Goal: Transaction & Acquisition: Purchase product/service

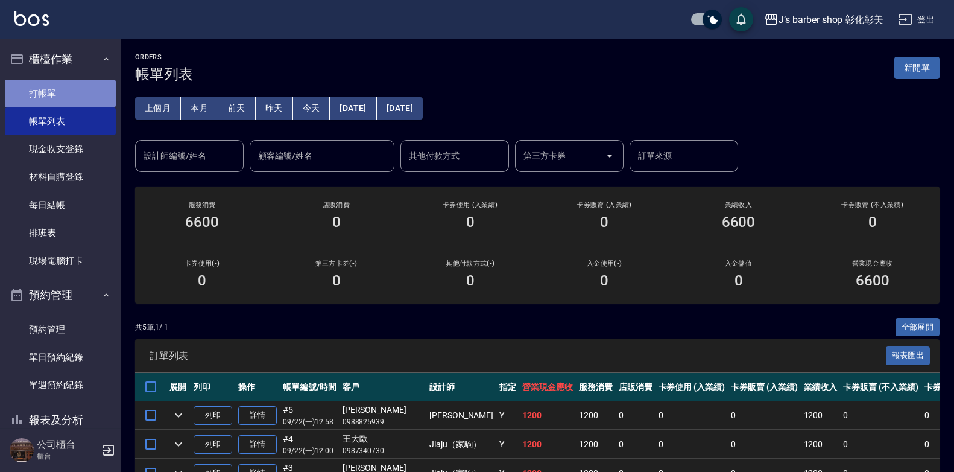
click at [66, 89] on link "打帳單" at bounding box center [60, 94] width 111 height 28
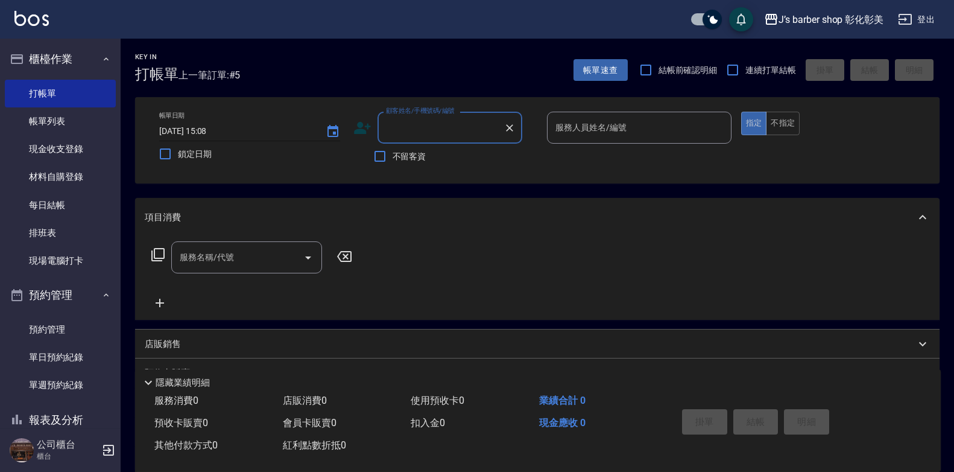
click at [212, 124] on input "[DATE] 15:08" at bounding box center [236, 131] width 154 height 20
type input "[DATE] 13:30"
click at [381, 156] on input "不留客資" at bounding box center [379, 156] width 25 height 25
checkbox input "true"
click at [785, 122] on button "不指定" at bounding box center [783, 124] width 34 height 24
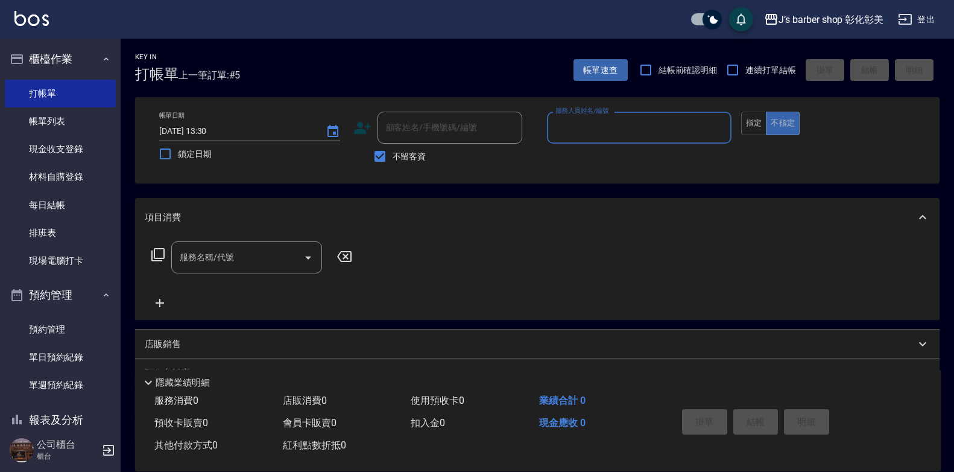
click at [658, 126] on input "服務人員姓名/編號" at bounding box center [640, 127] width 174 height 21
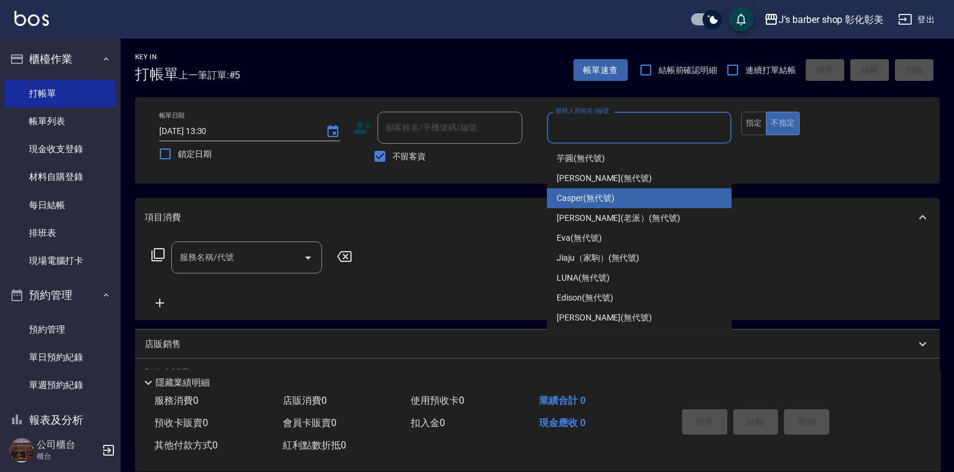
click at [588, 205] on div "Casper (無代號)" at bounding box center [639, 198] width 185 height 20
type input "Casper(無代號)"
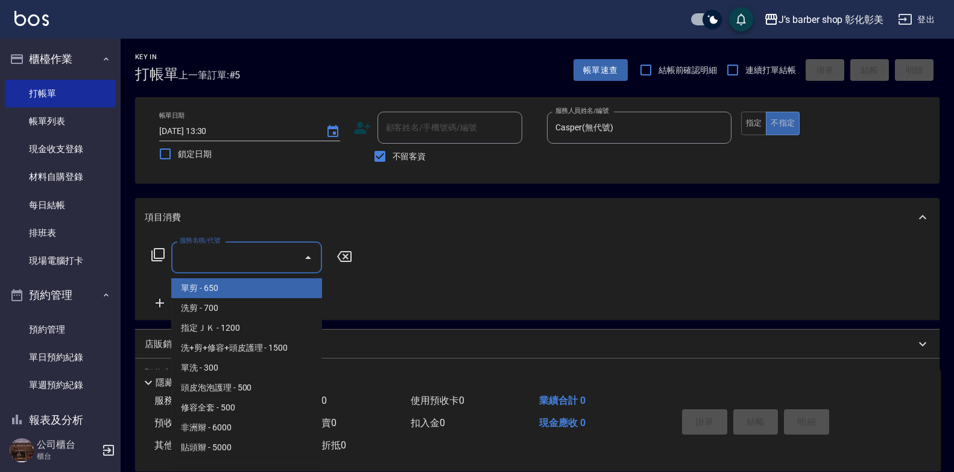
click at [245, 262] on input "服務名稱/代號" at bounding box center [238, 257] width 122 height 21
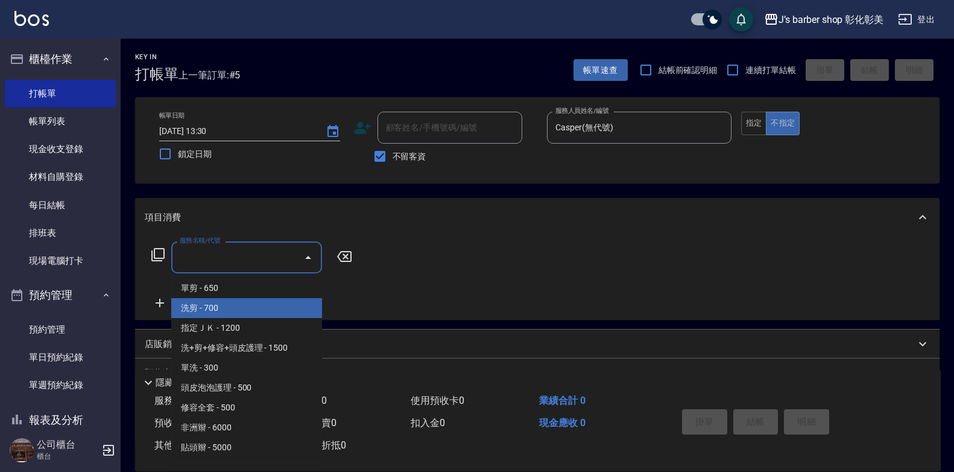
click at [220, 316] on span "洗剪 - 700" at bounding box center [246, 308] width 151 height 20
type input "洗剪(101)"
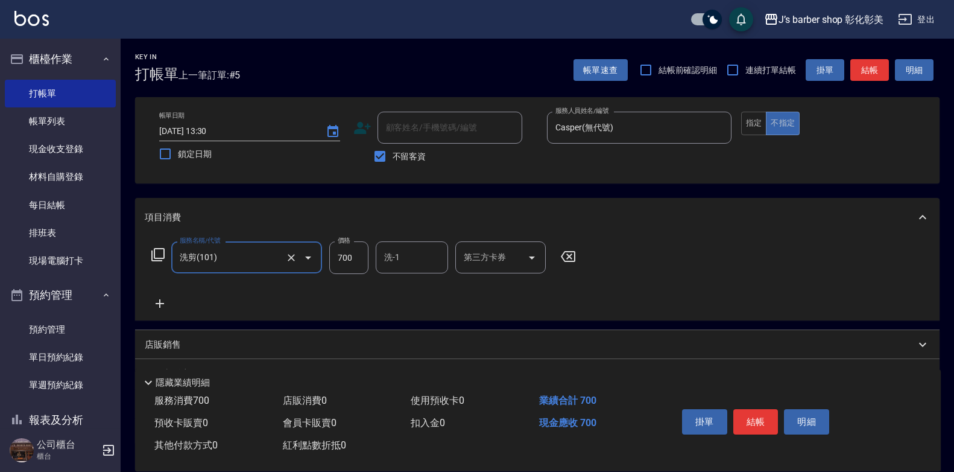
click at [154, 303] on icon at bounding box center [160, 303] width 30 height 14
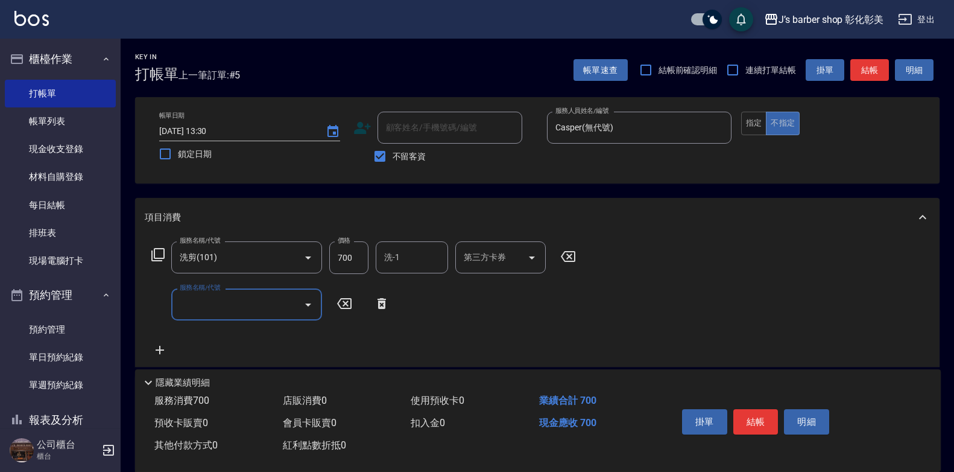
click at [222, 302] on input "服務名稱/代號" at bounding box center [238, 304] width 122 height 21
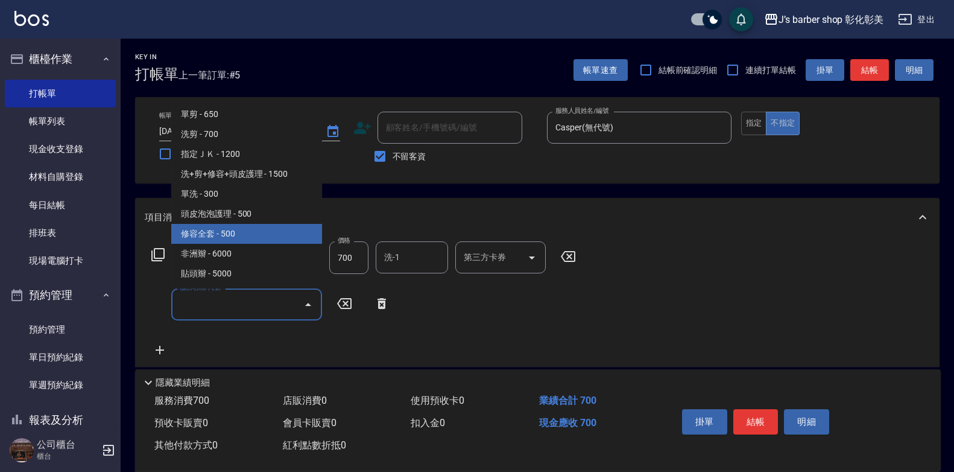
click at [241, 228] on span "修容全套 - 500" at bounding box center [246, 234] width 151 height 20
type input "修容全套(202)"
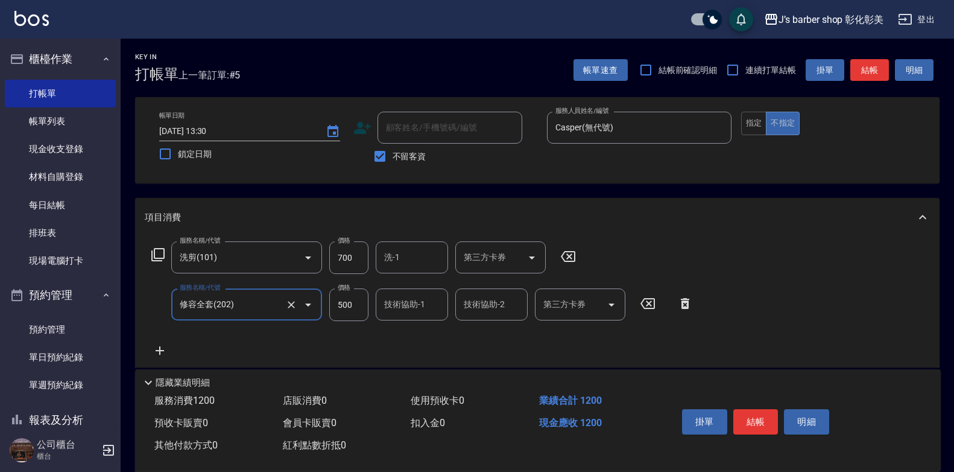
click at [344, 302] on input "500" at bounding box center [348, 304] width 39 height 33
type input "400"
click at [763, 417] on button "結帳" at bounding box center [756, 421] width 45 height 25
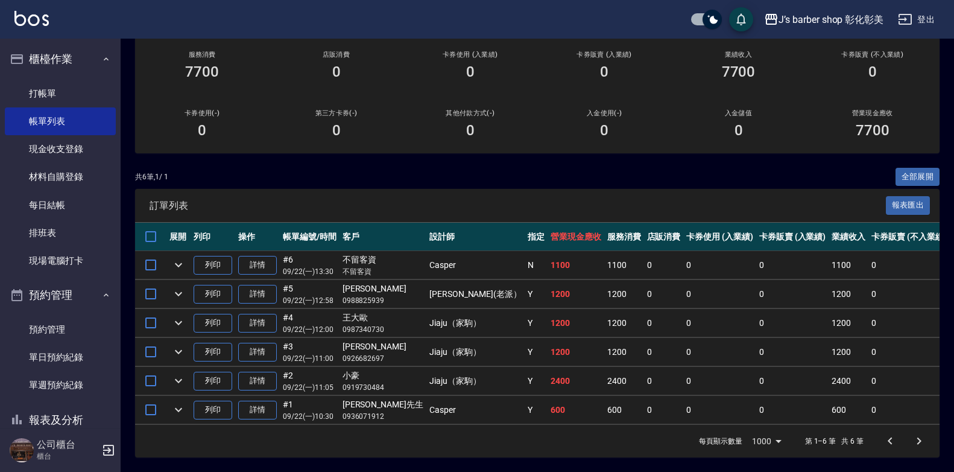
scroll to position [159, 0]
click at [66, 329] on link "預約管理" at bounding box center [60, 330] width 111 height 28
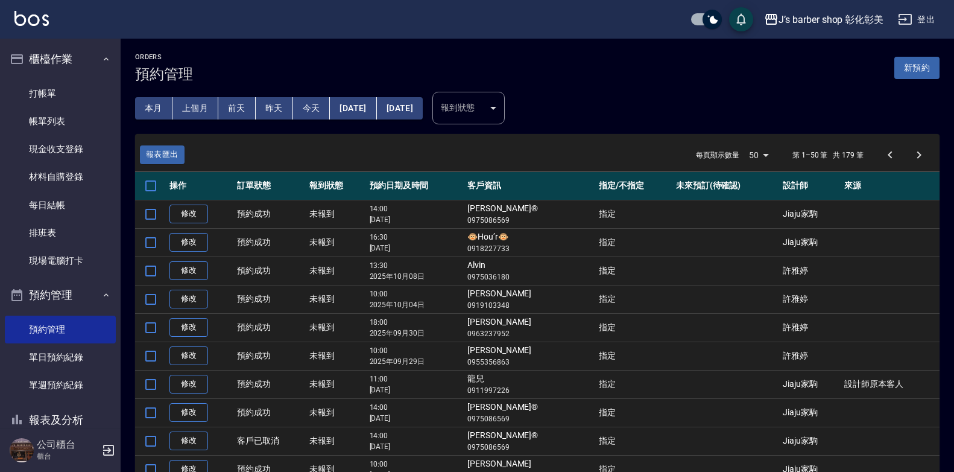
click at [313, 101] on button "今天" at bounding box center [311, 108] width 37 height 22
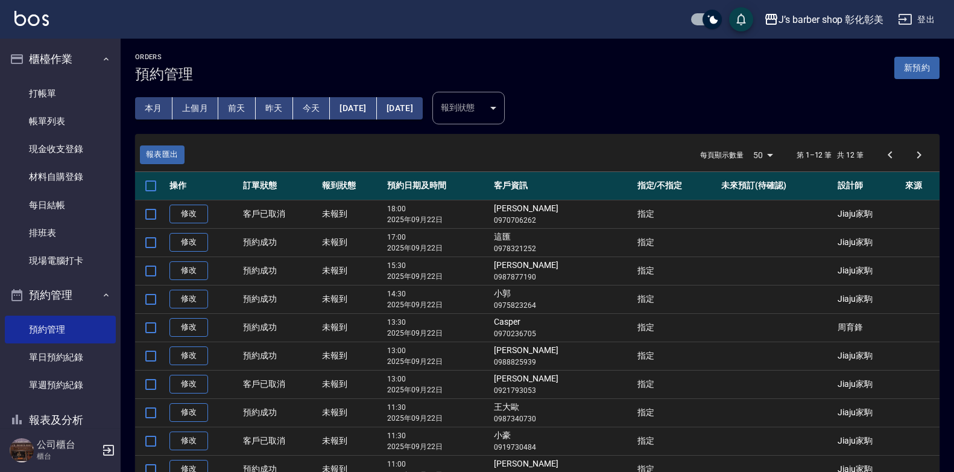
click at [310, 103] on button "今天" at bounding box center [311, 108] width 37 height 22
click at [366, 100] on button "[DATE]" at bounding box center [353, 108] width 46 height 22
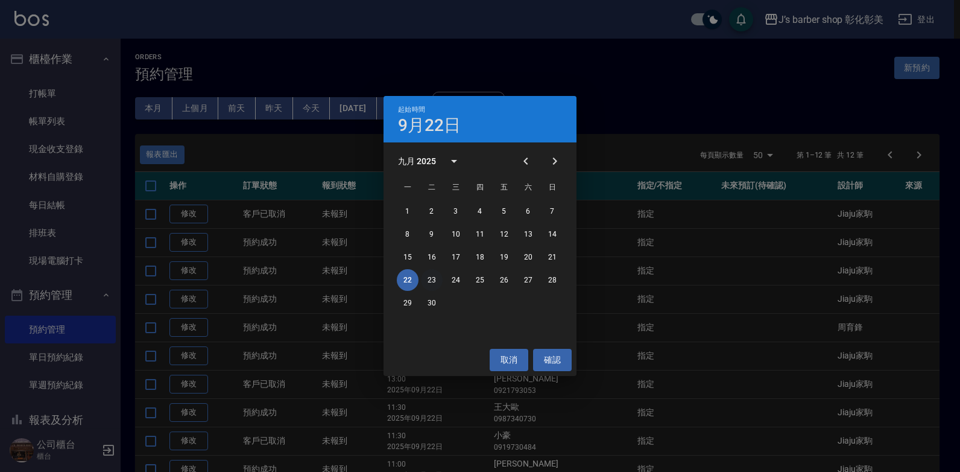
click at [432, 277] on button "23" at bounding box center [432, 280] width 22 height 22
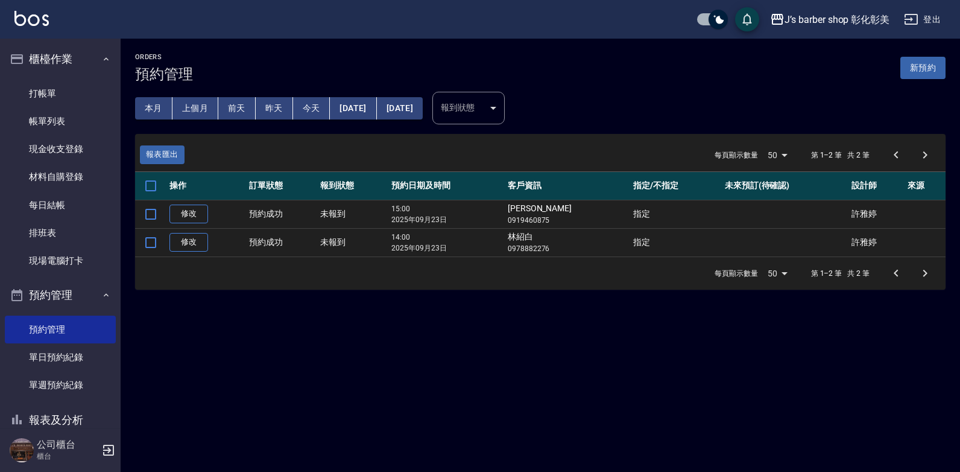
click at [369, 106] on button "[DATE]" at bounding box center [353, 108] width 46 height 22
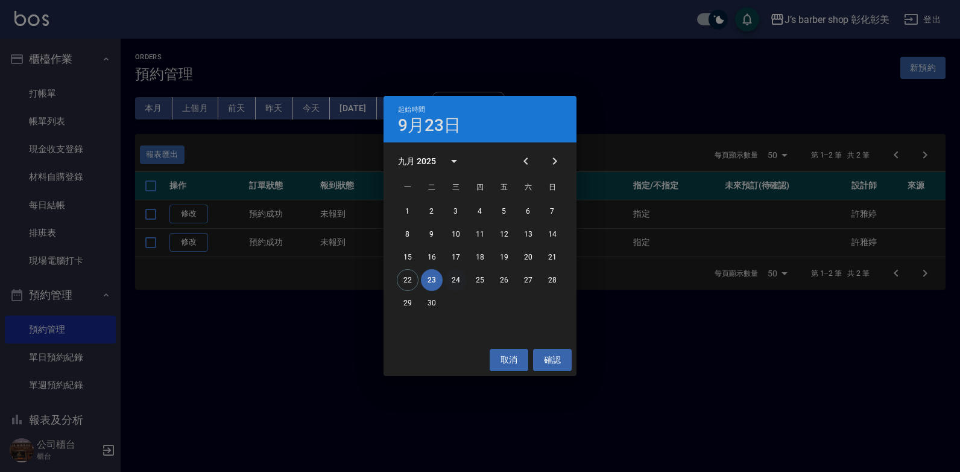
click at [457, 278] on button "24" at bounding box center [456, 280] width 22 height 22
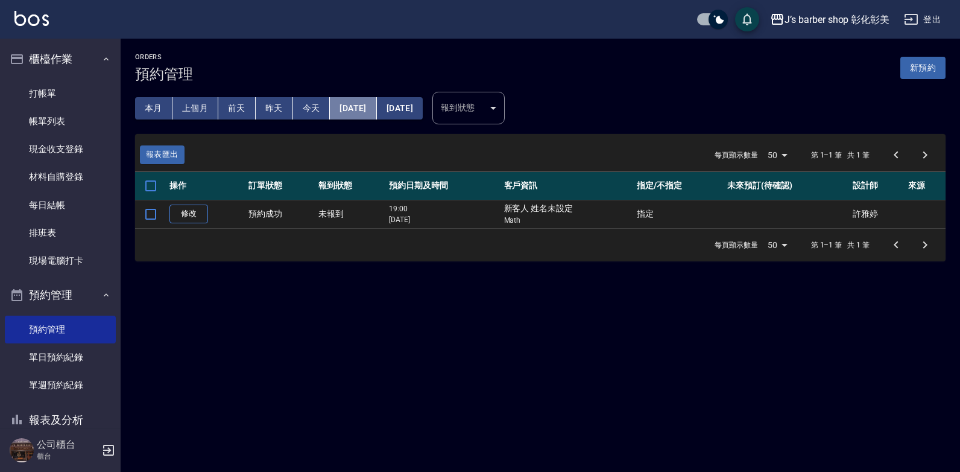
click at [359, 107] on button "[DATE]" at bounding box center [353, 108] width 46 height 22
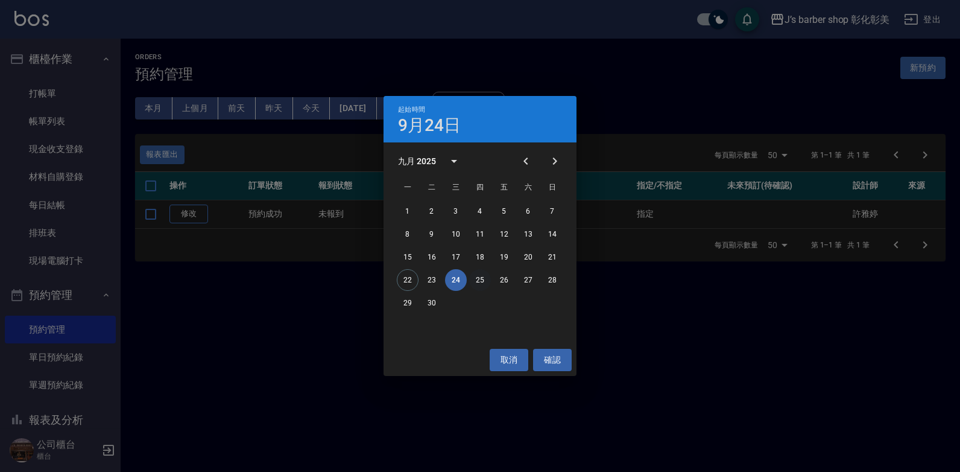
click at [481, 281] on button "25" at bounding box center [480, 280] width 22 height 22
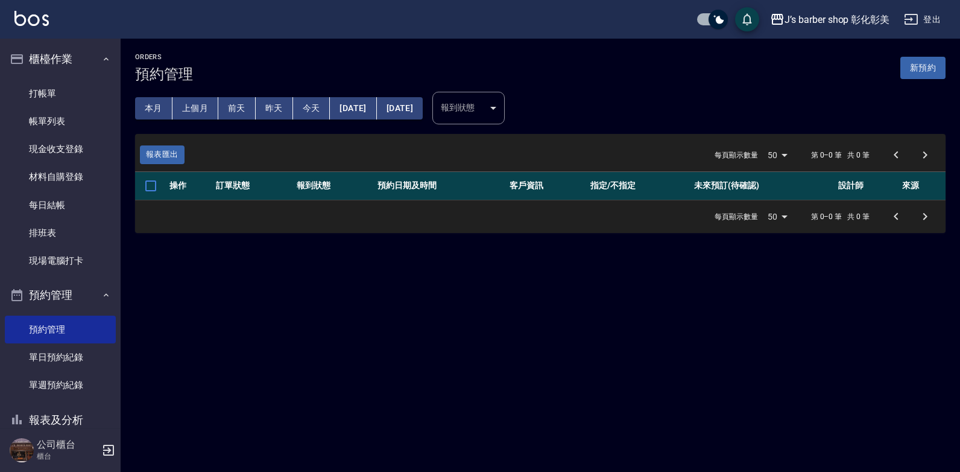
click at [376, 100] on button "[DATE]" at bounding box center [353, 108] width 46 height 22
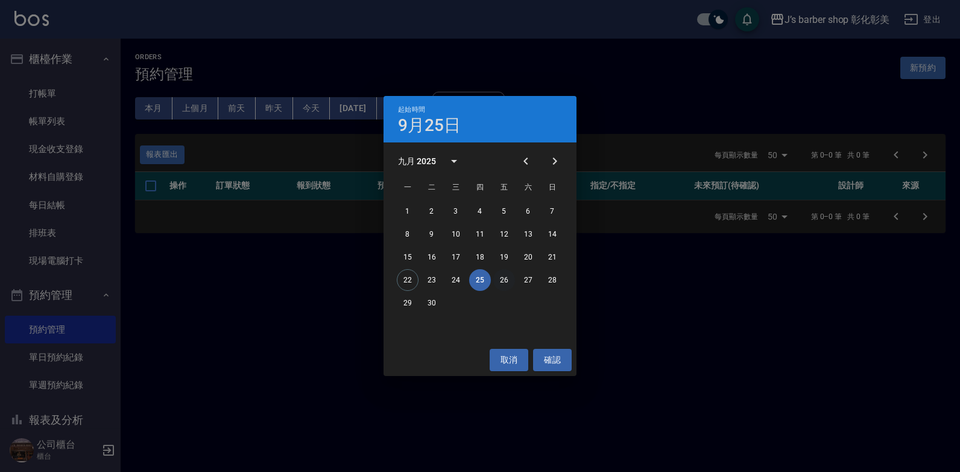
click at [506, 279] on button "26" at bounding box center [504, 280] width 22 height 22
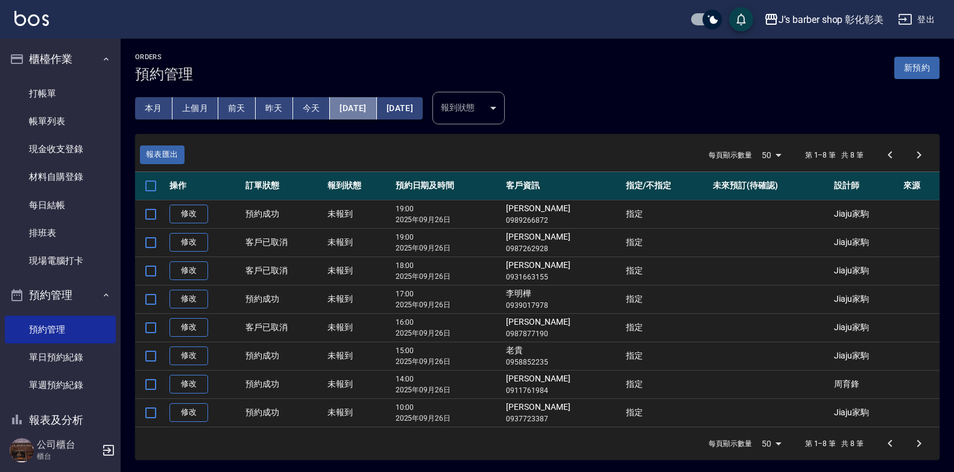
click at [367, 110] on button "[DATE]" at bounding box center [353, 108] width 46 height 22
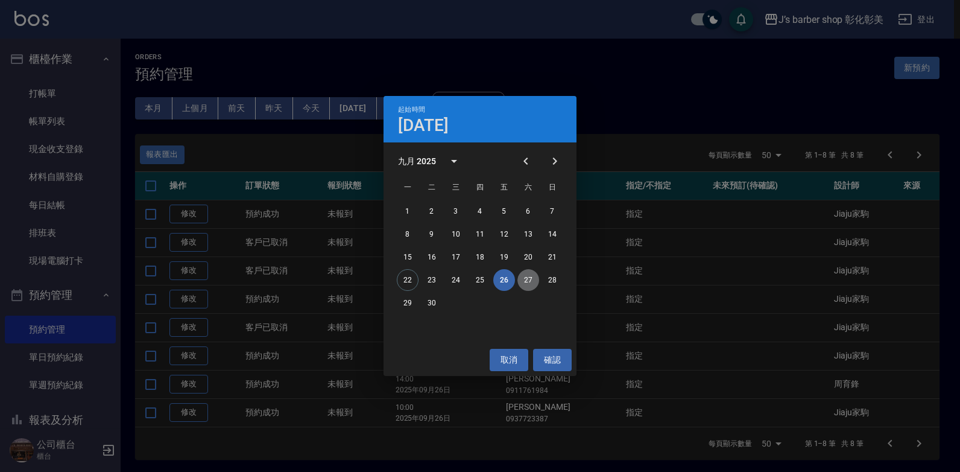
click at [533, 276] on button "27" at bounding box center [529, 280] width 22 height 22
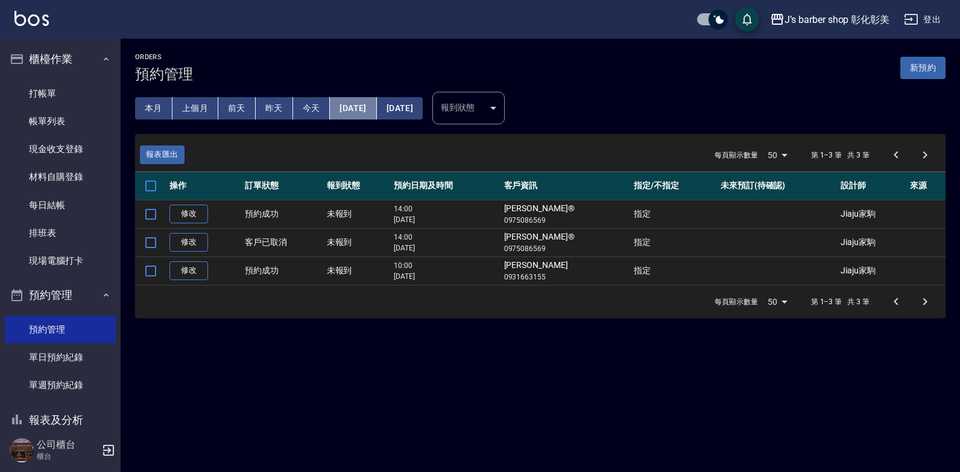
click at [365, 101] on button "[DATE]" at bounding box center [353, 108] width 46 height 22
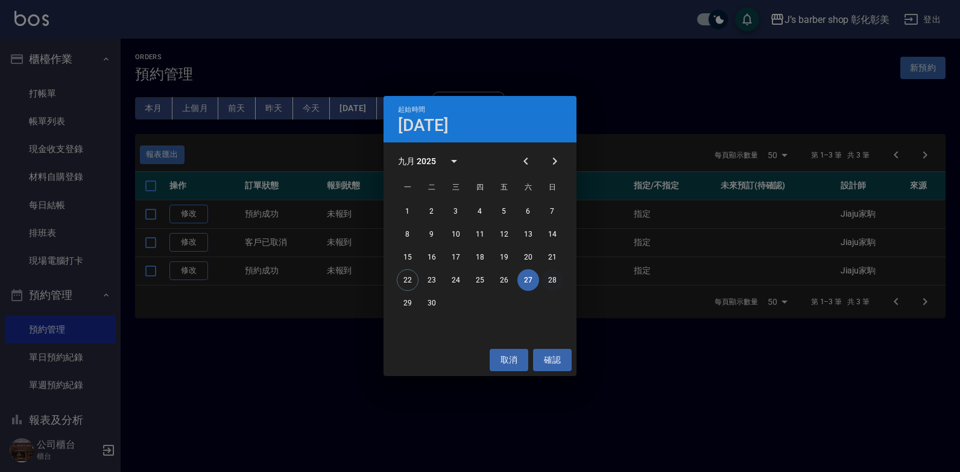
click at [555, 282] on button "28" at bounding box center [553, 280] width 22 height 22
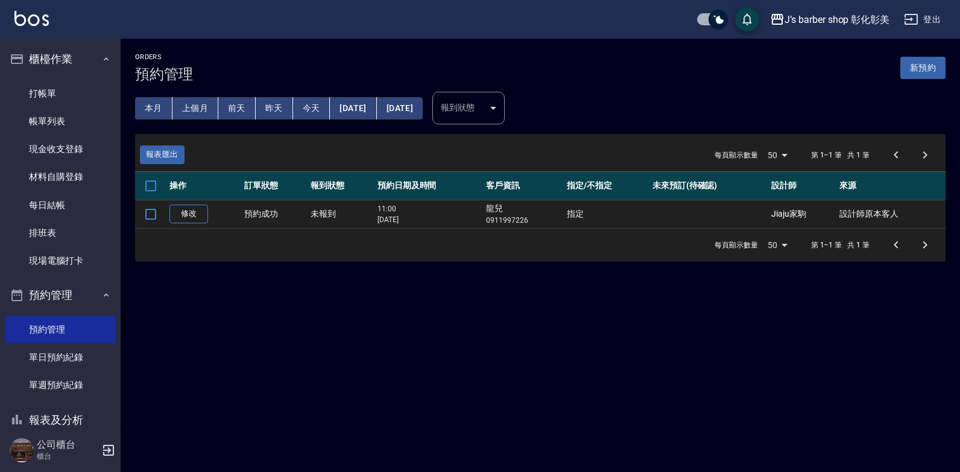
click at [357, 103] on button "[DATE]" at bounding box center [353, 108] width 46 height 22
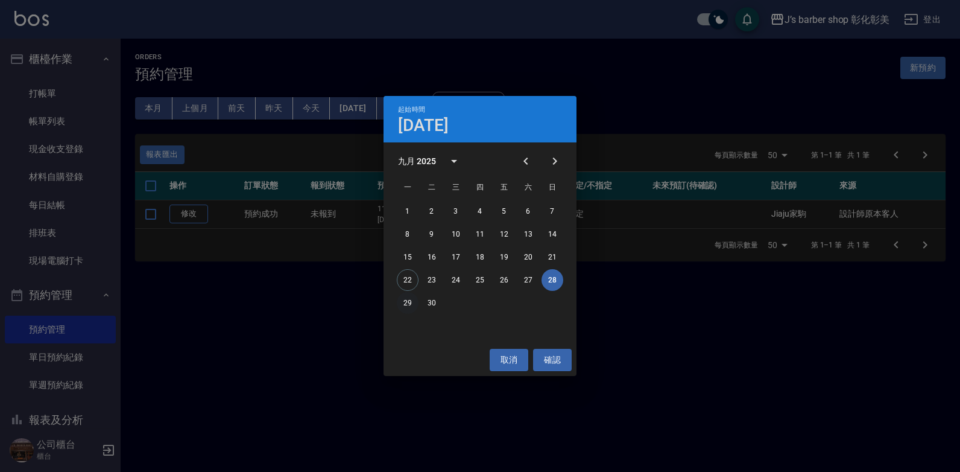
click at [400, 301] on button "29" at bounding box center [408, 303] width 22 height 22
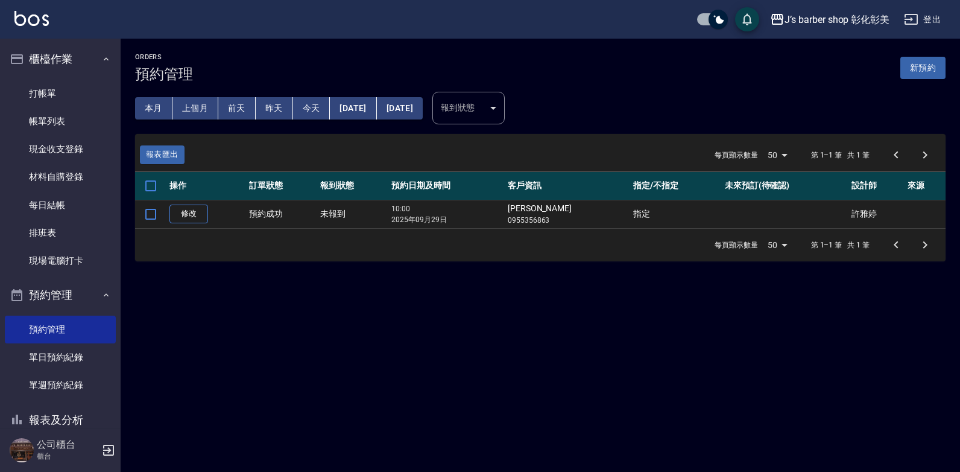
click at [370, 105] on button "[DATE]" at bounding box center [353, 108] width 46 height 22
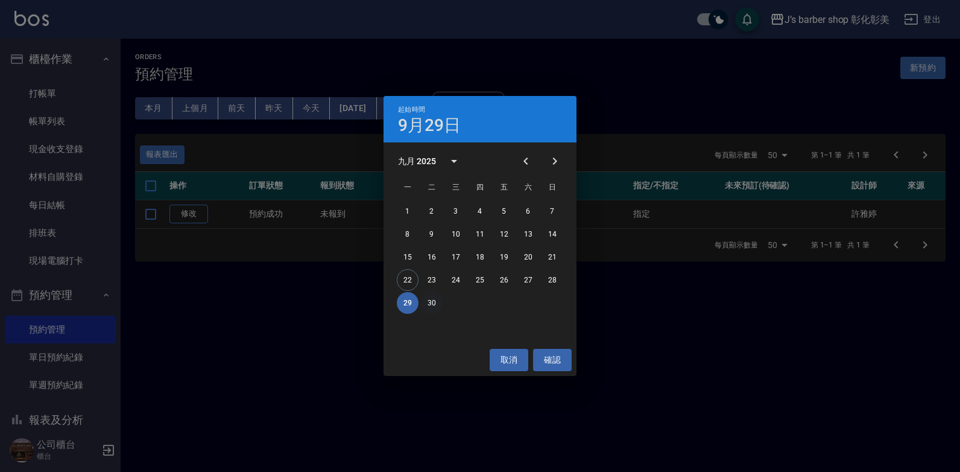
click at [436, 303] on button "30" at bounding box center [432, 303] width 22 height 22
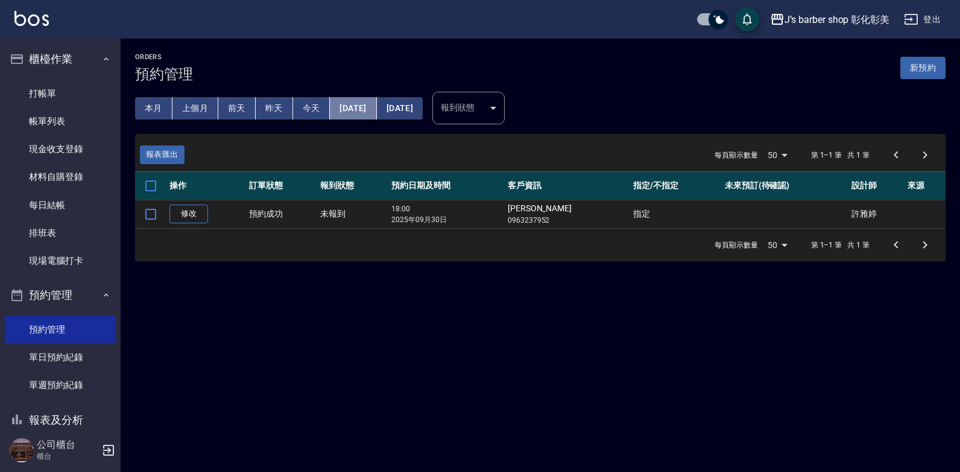
click at [376, 106] on button "[DATE]" at bounding box center [353, 108] width 46 height 22
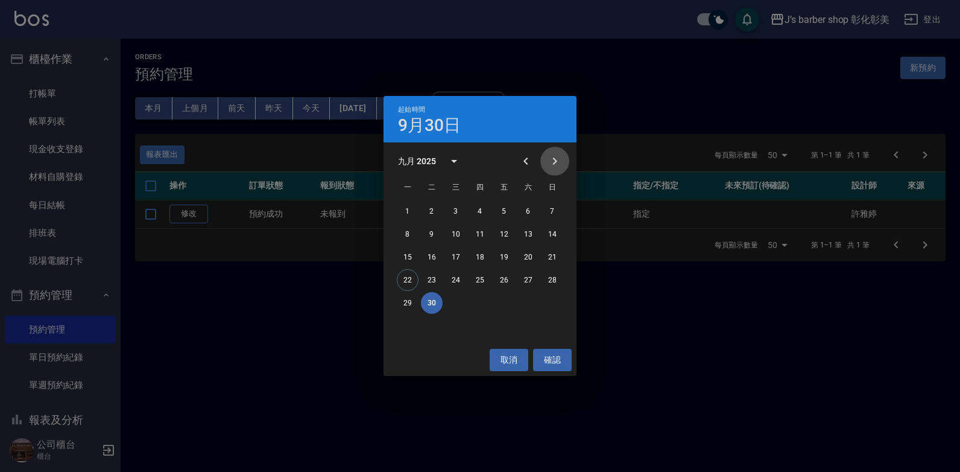
click at [554, 162] on icon "Next month" at bounding box center [555, 161] width 14 height 14
click at [458, 211] on button "1" at bounding box center [456, 211] width 22 height 22
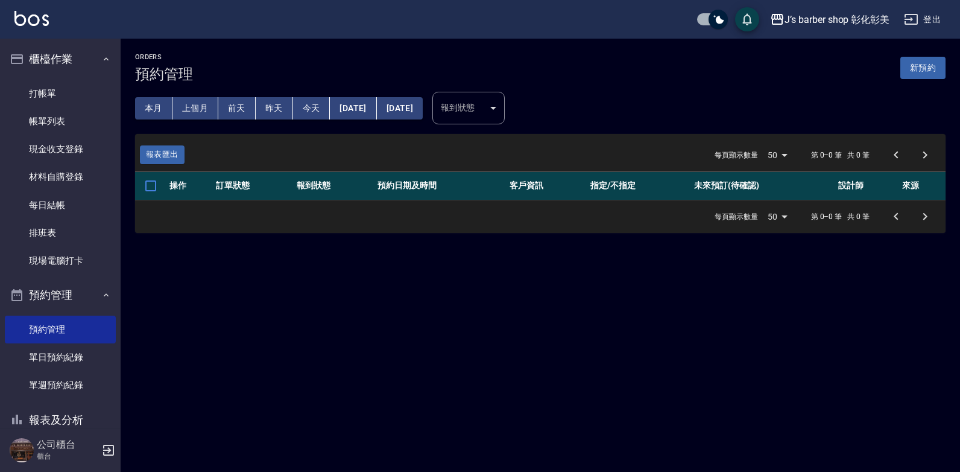
click at [366, 115] on button "[DATE]" at bounding box center [353, 108] width 46 height 22
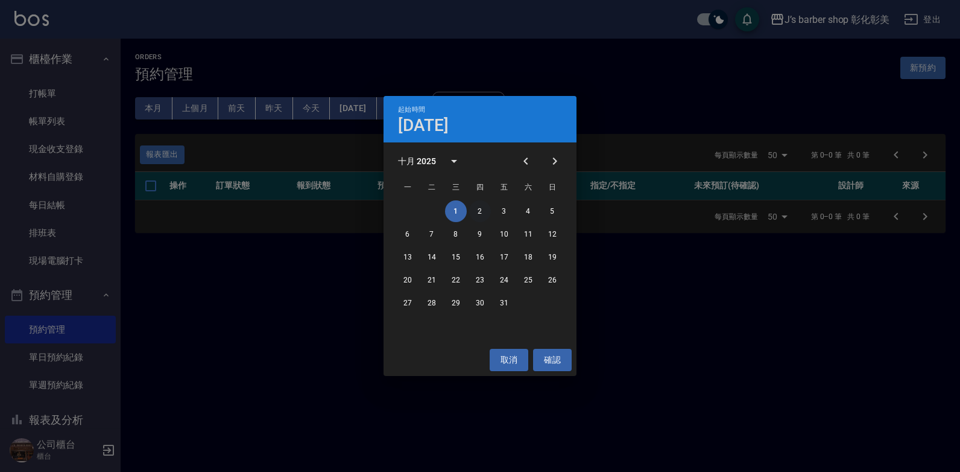
click at [481, 206] on button "2" at bounding box center [480, 211] width 22 height 22
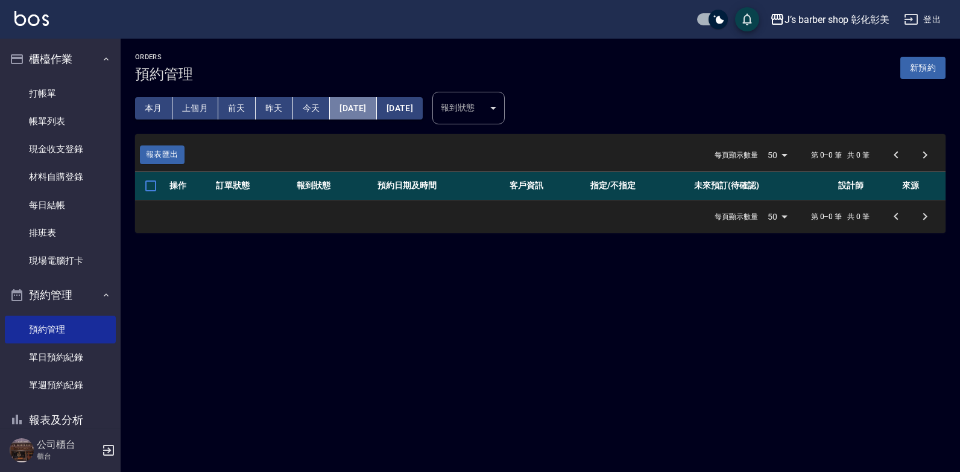
click at [370, 103] on button "[DATE]" at bounding box center [353, 108] width 46 height 22
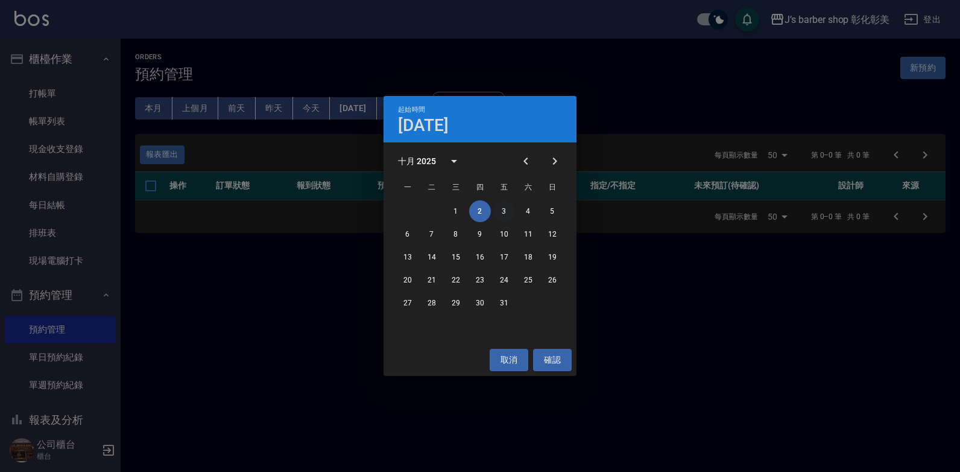
click at [502, 210] on button "3" at bounding box center [504, 211] width 22 height 22
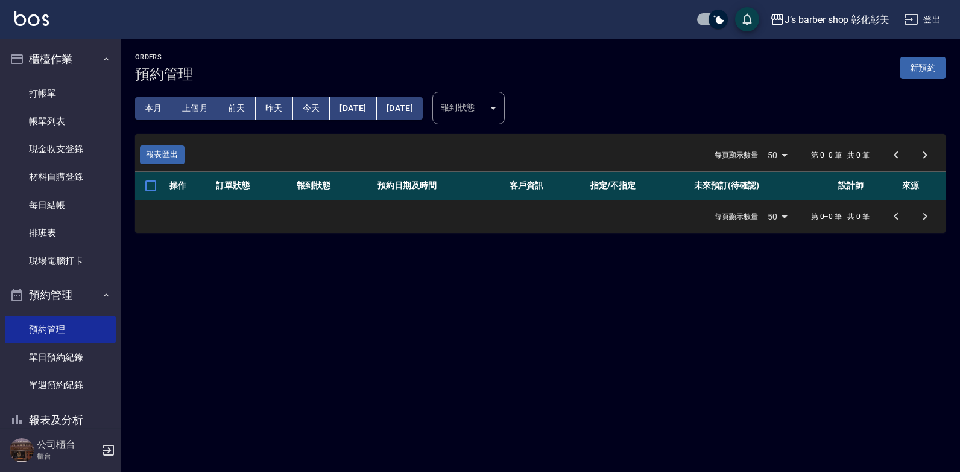
click at [376, 112] on button "[DATE]" at bounding box center [353, 108] width 46 height 22
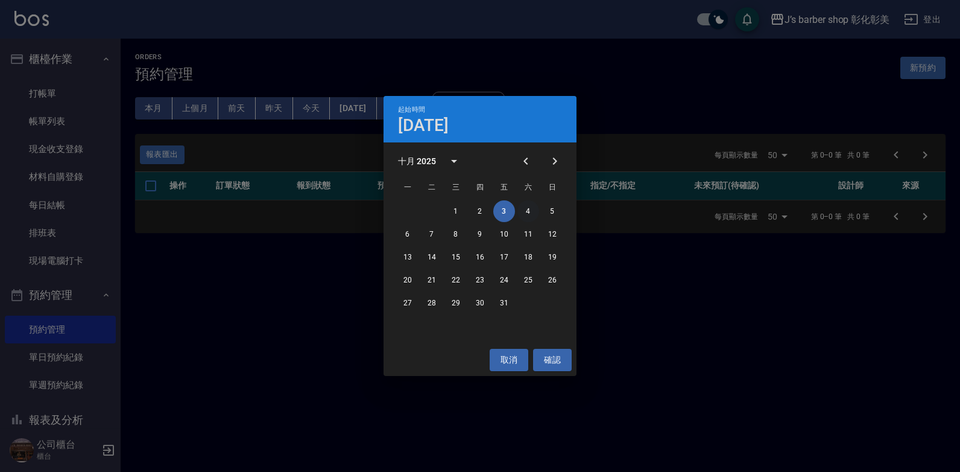
click at [530, 209] on button "4" at bounding box center [529, 211] width 22 height 22
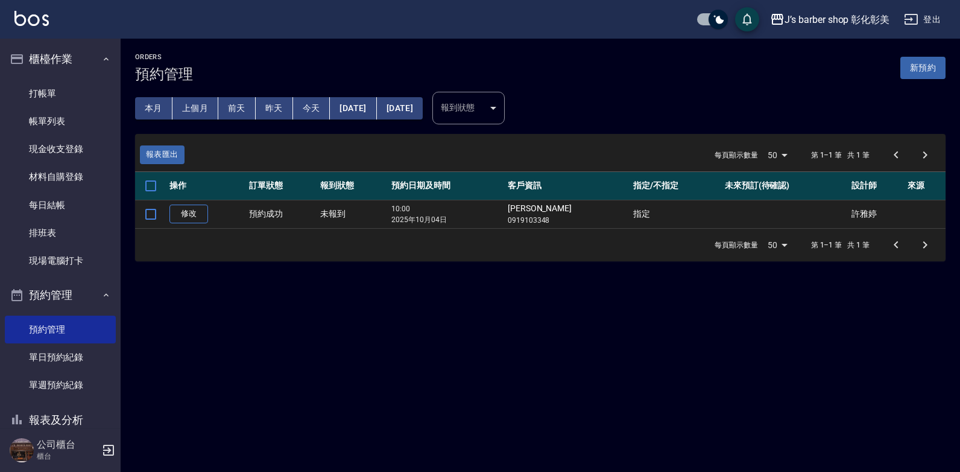
click at [360, 109] on button "[DATE]" at bounding box center [353, 108] width 46 height 22
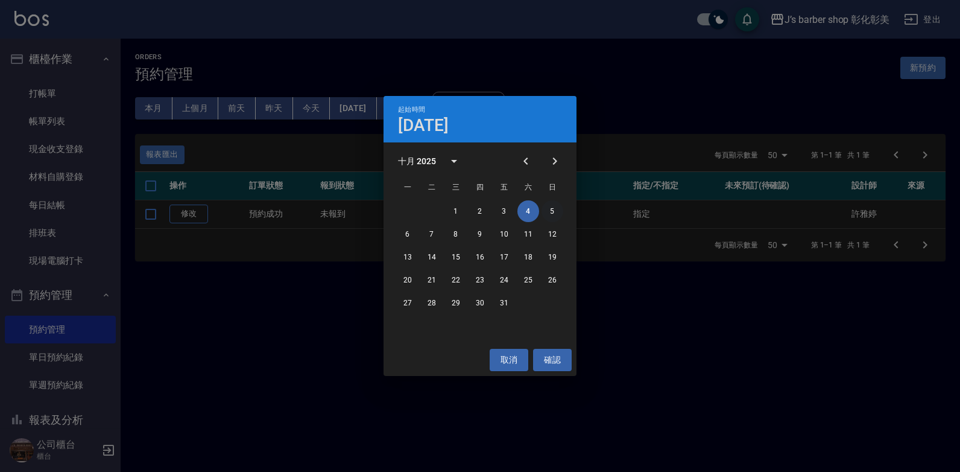
click at [551, 212] on button "5" at bounding box center [553, 211] width 22 height 22
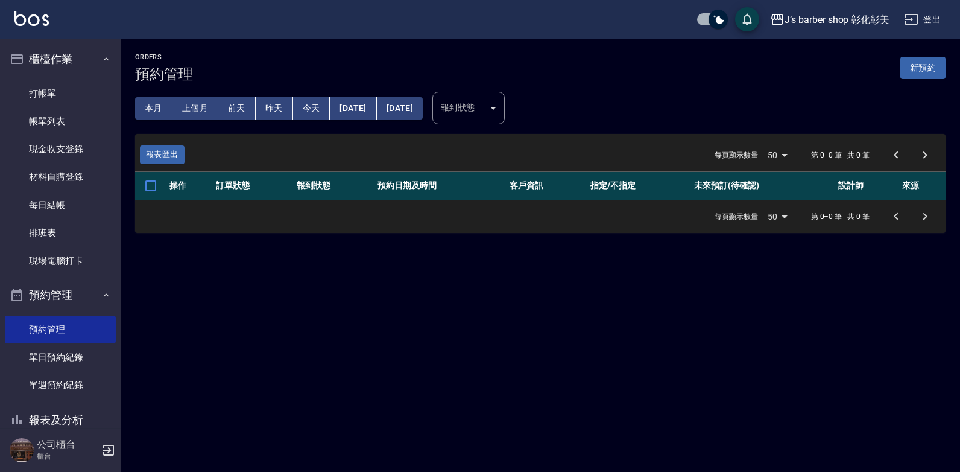
click at [376, 106] on button "[DATE]" at bounding box center [353, 108] width 46 height 22
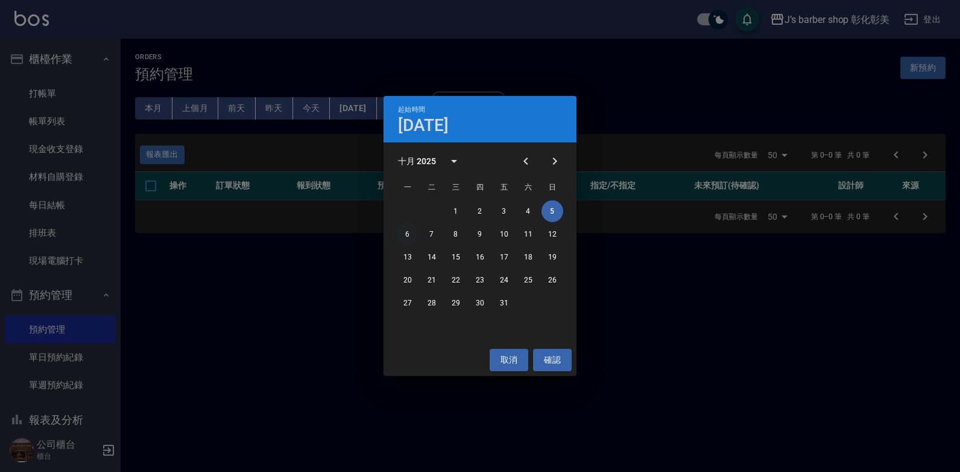
click at [413, 239] on button "6" at bounding box center [408, 234] width 22 height 22
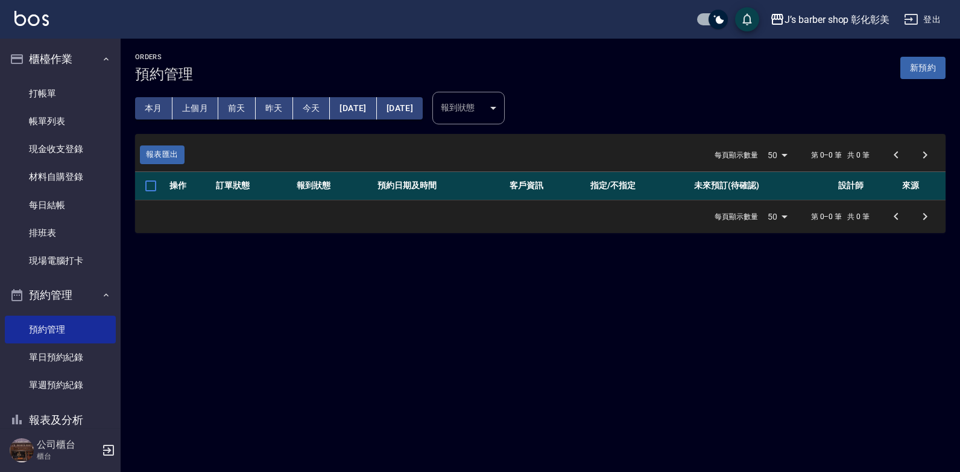
click at [367, 104] on button "[DATE]" at bounding box center [353, 108] width 46 height 22
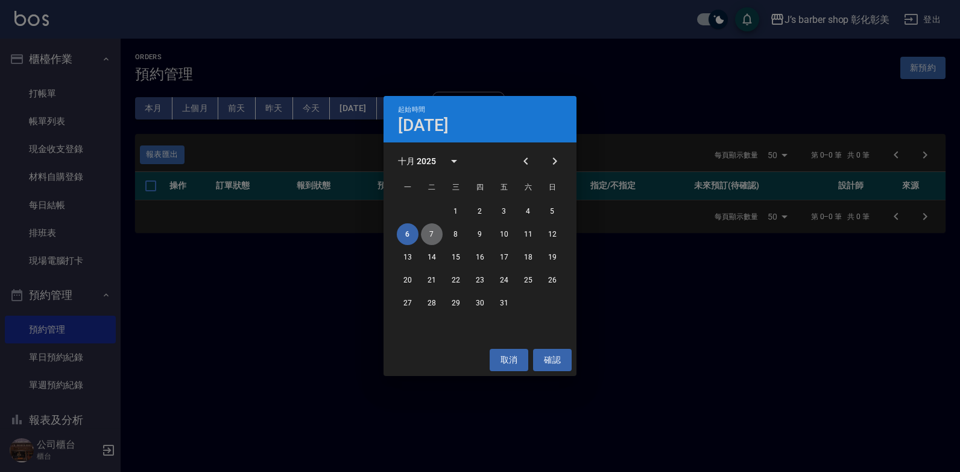
click at [437, 229] on button "7" at bounding box center [432, 234] width 22 height 22
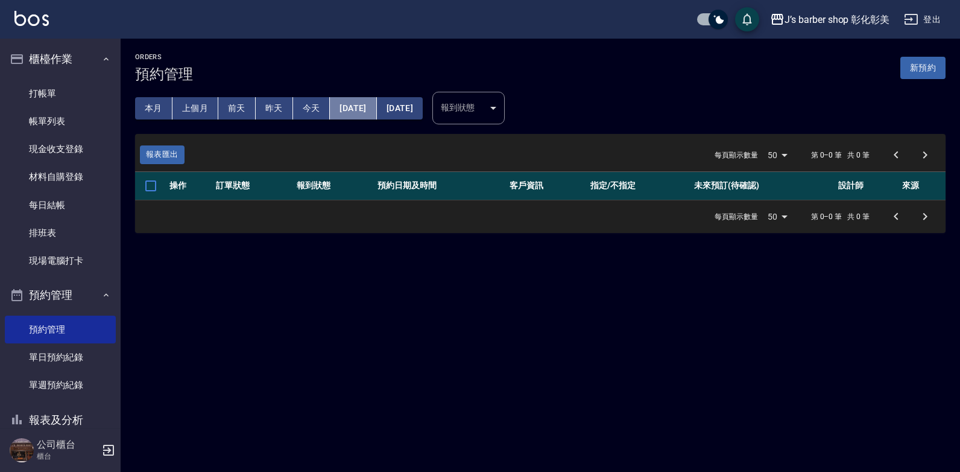
click at [376, 103] on button "[DATE]" at bounding box center [353, 108] width 46 height 22
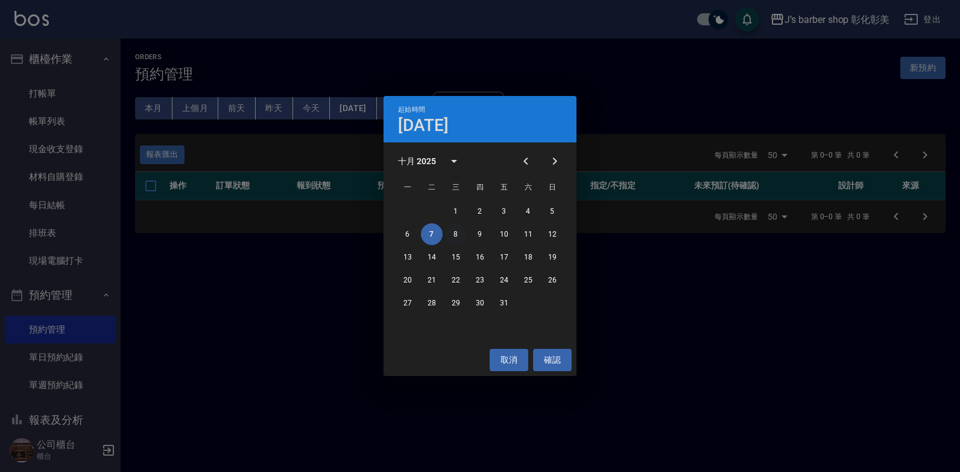
click at [462, 231] on button "8" at bounding box center [456, 234] width 22 height 22
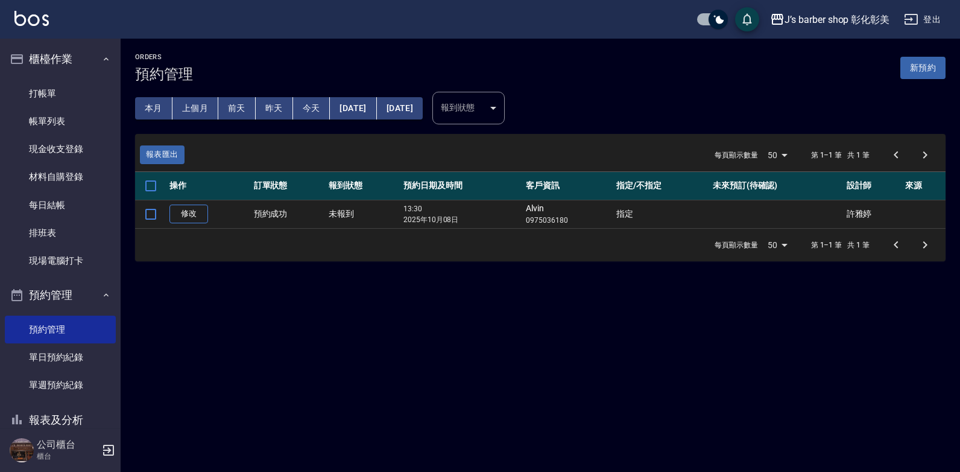
click at [376, 110] on button "[DATE]" at bounding box center [353, 108] width 46 height 22
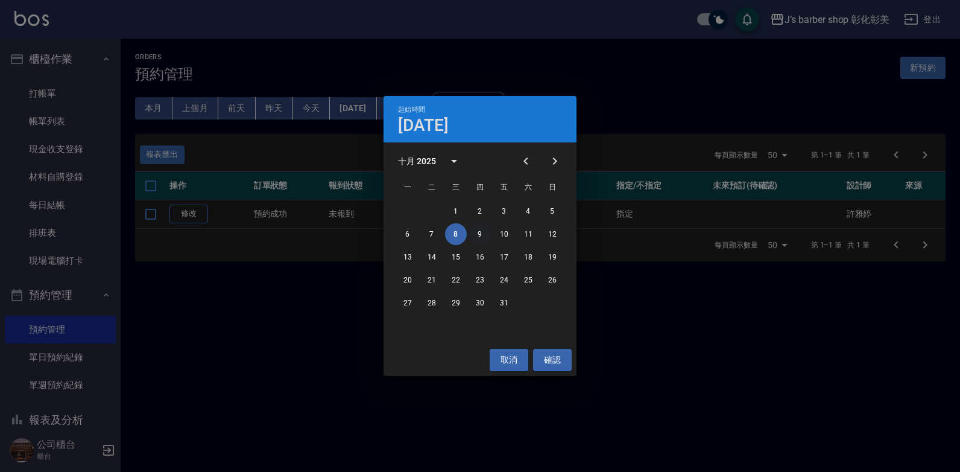
click at [484, 234] on button "9" at bounding box center [480, 234] width 22 height 22
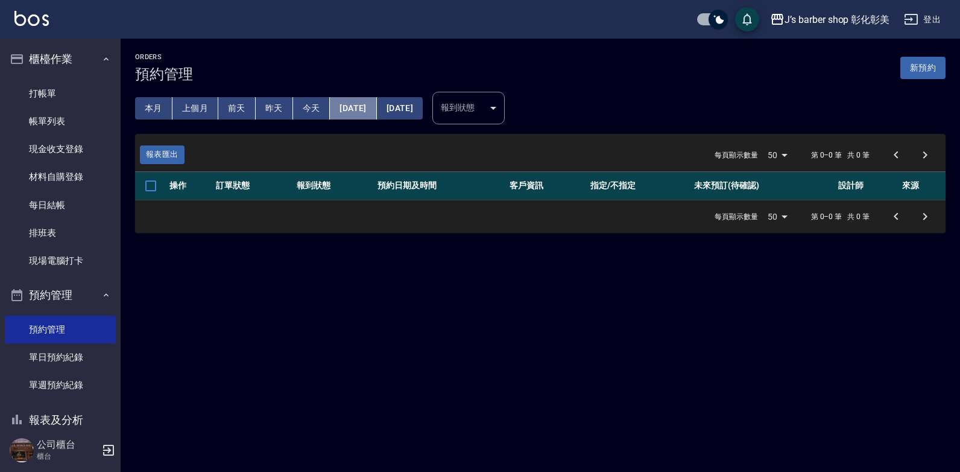
click at [372, 111] on button "[DATE]" at bounding box center [353, 108] width 46 height 22
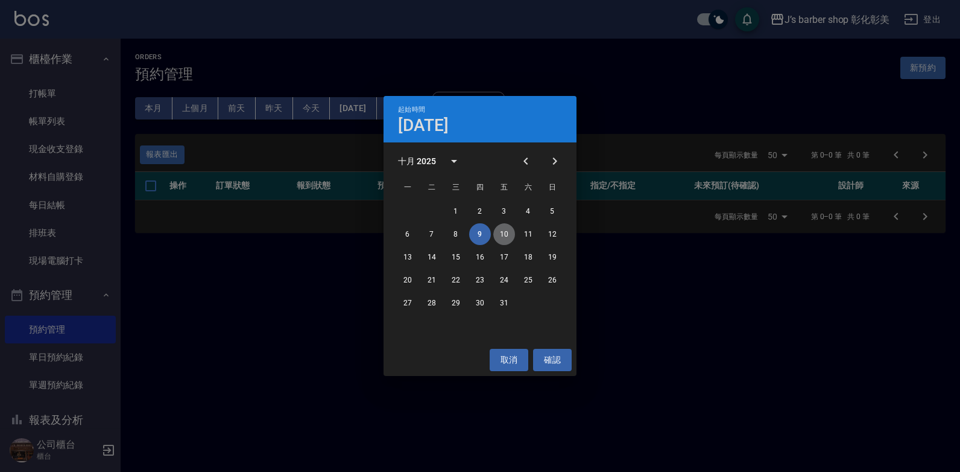
click at [508, 236] on button "10" at bounding box center [504, 234] width 22 height 22
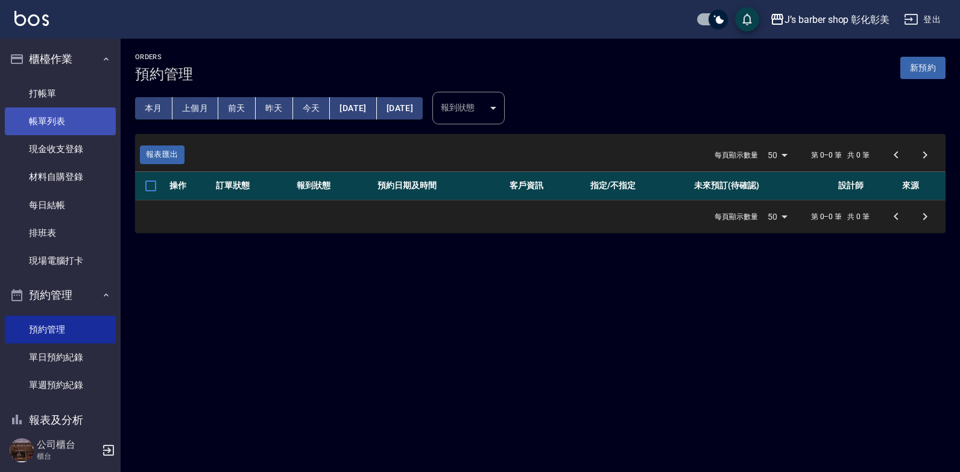
click at [62, 126] on link "帳單列表" at bounding box center [60, 121] width 111 height 28
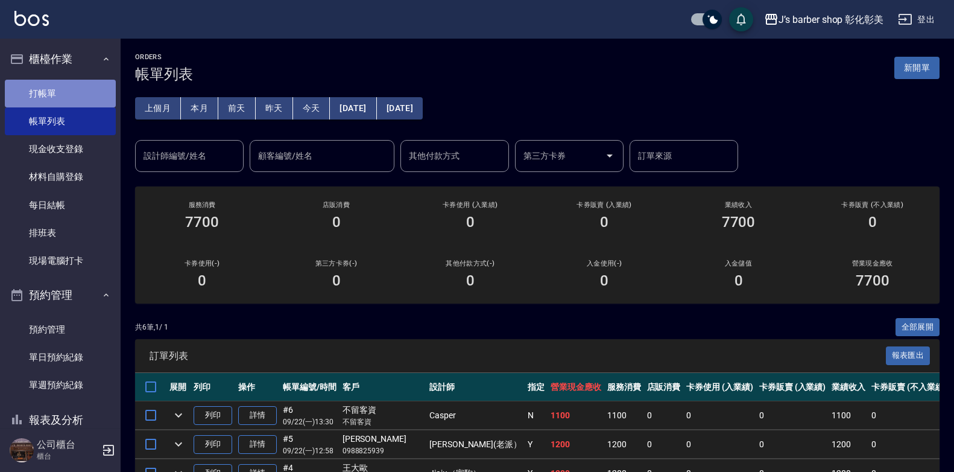
click at [65, 100] on link "打帳單" at bounding box center [60, 94] width 111 height 28
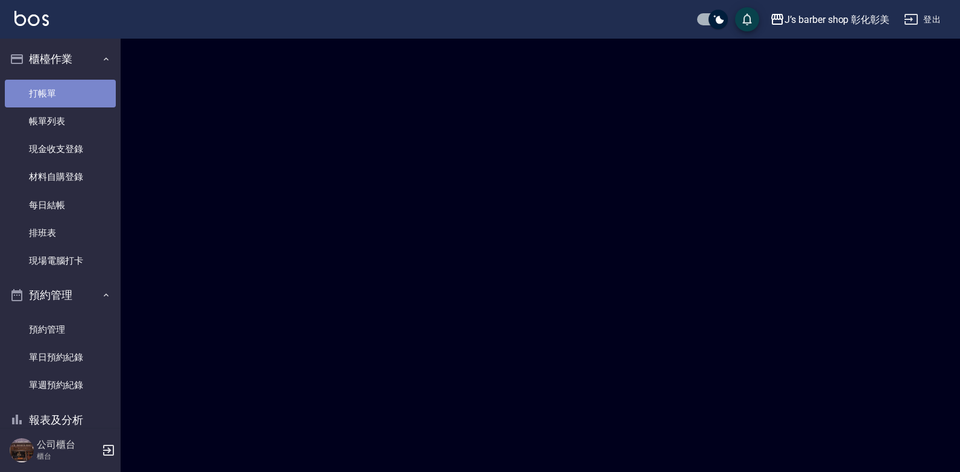
click at [65, 100] on link "打帳單" at bounding box center [60, 94] width 111 height 28
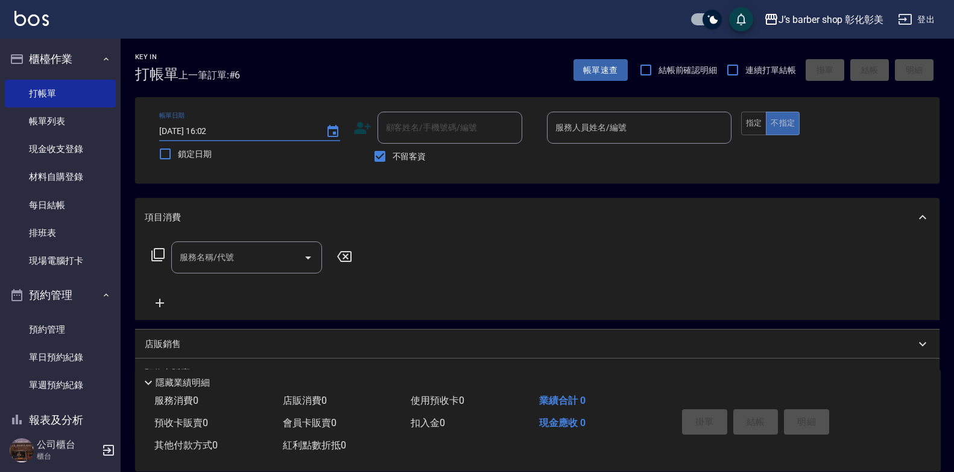
click at [211, 130] on input "[DATE] 16:02" at bounding box center [236, 131] width 154 height 20
type input "[DATE] 01:02"
type input "5"
click at [213, 130] on input "[DATE] 01:02" at bounding box center [236, 131] width 154 height 20
click at [223, 130] on input "[DATE] 15:02" at bounding box center [236, 131] width 154 height 20
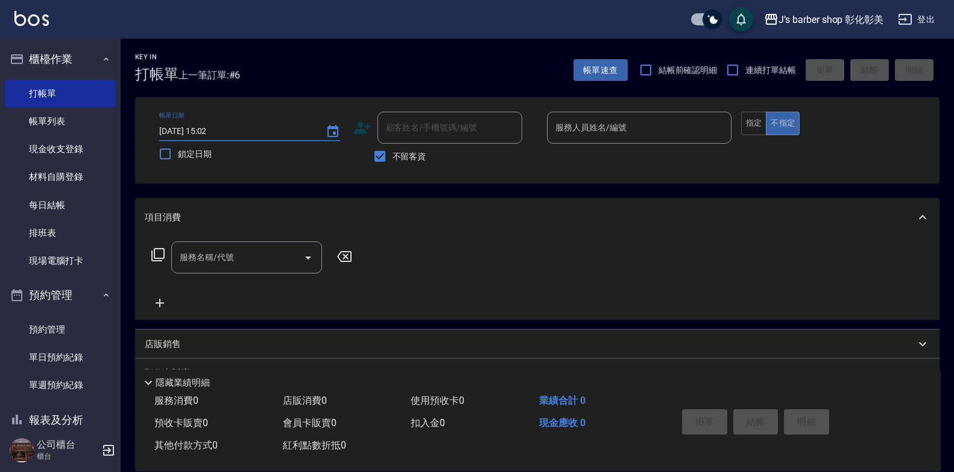
type input "[DATE] 15:00"
drag, startPoint x: 379, startPoint y: 158, endPoint x: 394, endPoint y: 146, distance: 19.3
click at [381, 156] on input "不留客資" at bounding box center [379, 156] width 25 height 25
checkbox input "false"
click at [408, 136] on input "顧客姓名/手機號碼/編號" at bounding box center [441, 127] width 116 height 21
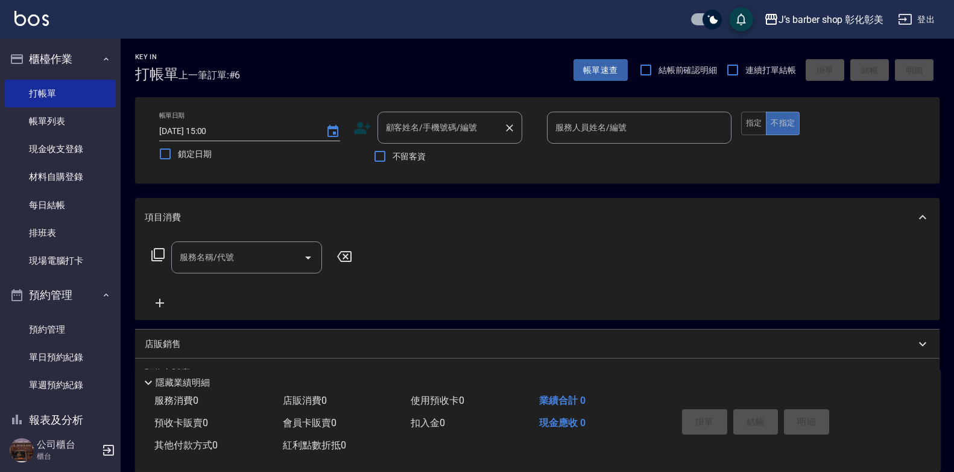
click at [408, 136] on input "顧客姓名/手機號碼/編號" at bounding box center [441, 127] width 116 height 21
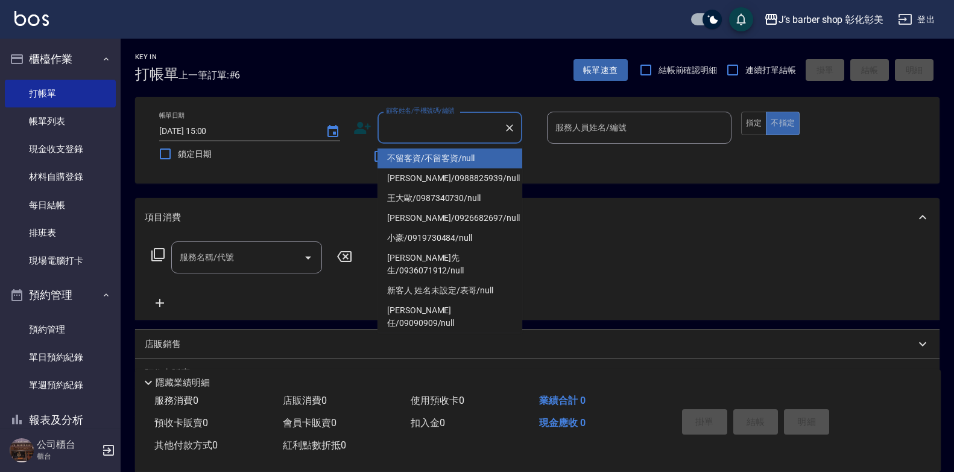
click at [409, 136] on input "顧客姓名/手機號碼/編號" at bounding box center [441, 127] width 116 height 21
click at [225, 128] on input "[DATE] 15:00" at bounding box center [236, 131] width 154 height 20
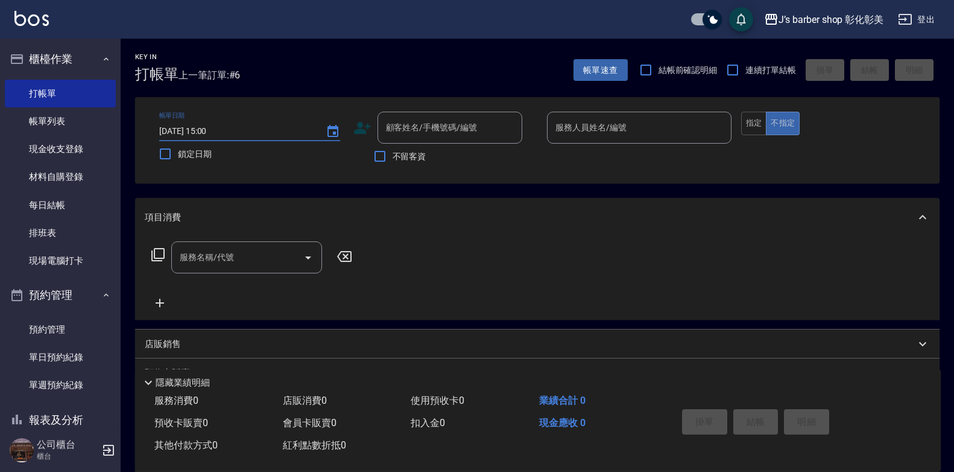
click at [223, 129] on input "[DATE] 15:00" at bounding box center [236, 131] width 154 height 20
type input "[DATE] 15:30"
click at [408, 119] on input "顧客姓名/手機號碼/編號" at bounding box center [441, 127] width 116 height 21
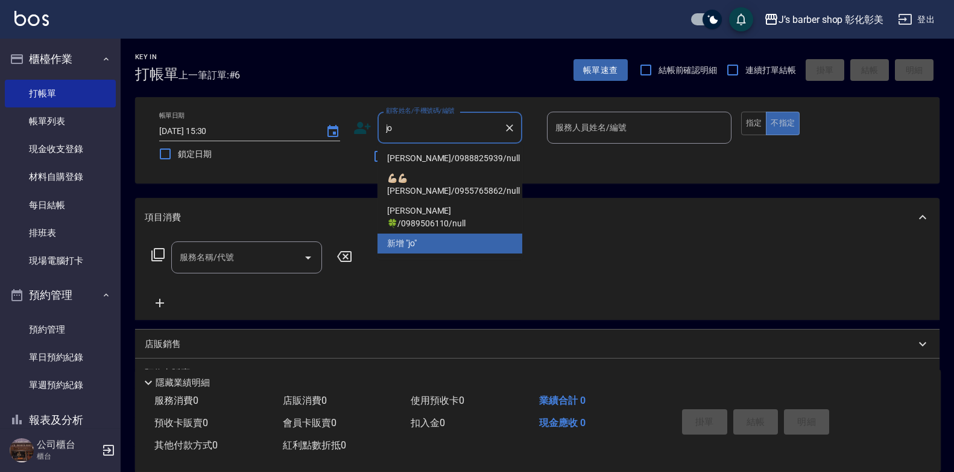
type input "j"
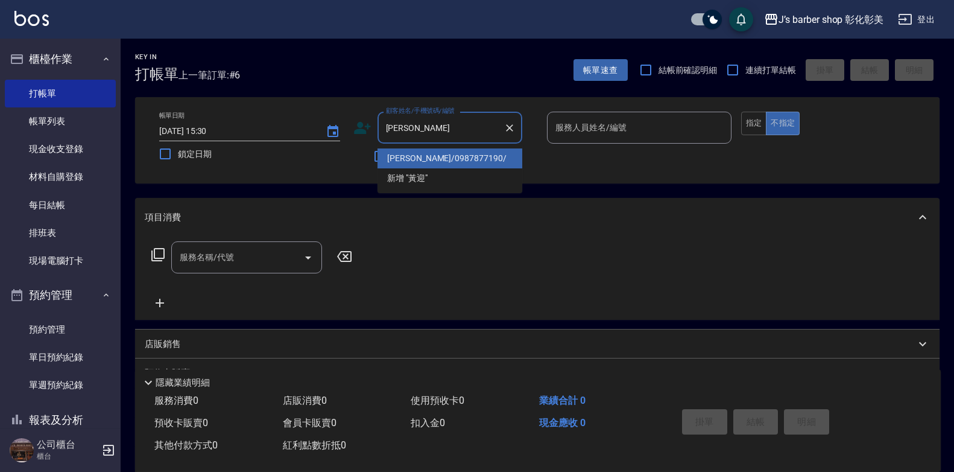
click at [426, 151] on li "[PERSON_NAME]/0987877190/" at bounding box center [450, 158] width 145 height 20
type input "[PERSON_NAME]/0987877190/"
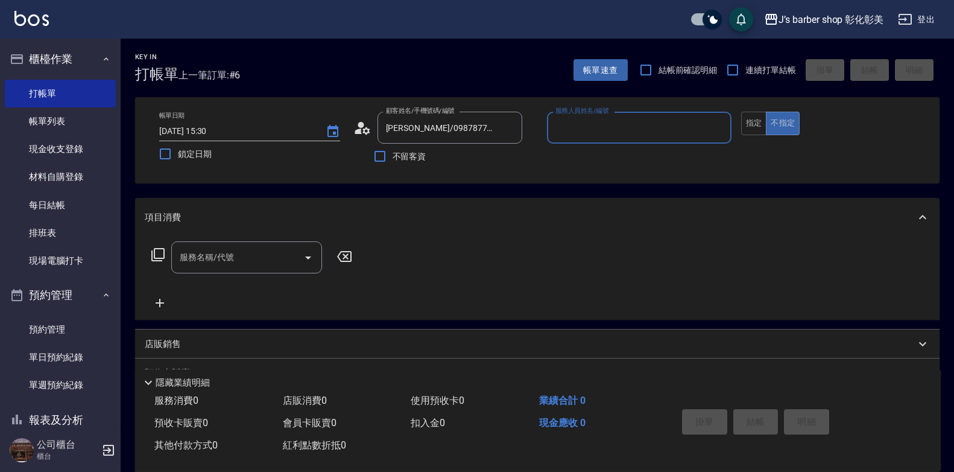
type input "Jiaju（家駒）(無代號)"
click at [235, 267] on input "服務名稱/代號" at bounding box center [238, 257] width 122 height 21
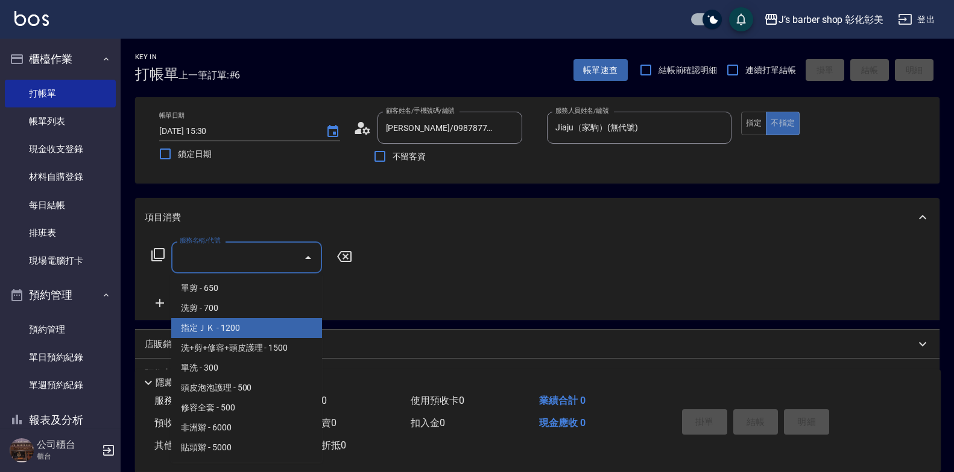
click at [238, 328] on span "指定ＪＫ - 1200" at bounding box center [246, 328] width 151 height 20
type input "指定ＪＫ(102)"
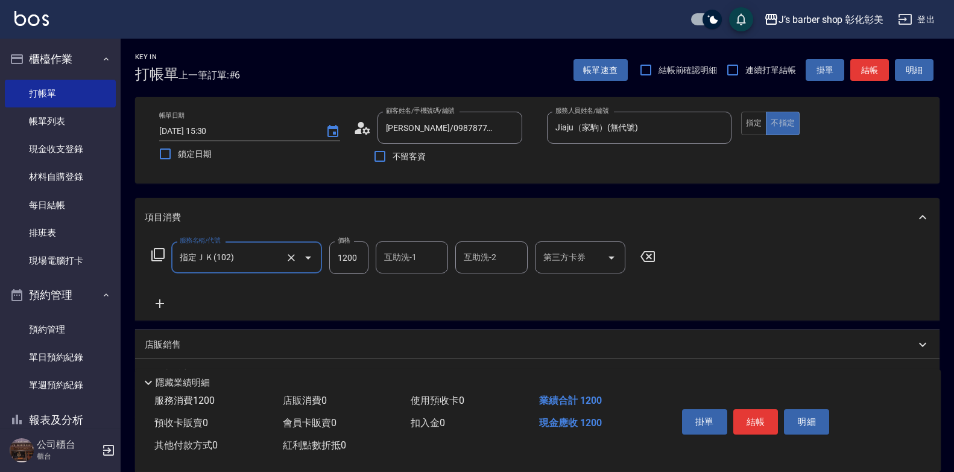
click at [391, 258] on div "互助洗-1 互助洗-1" at bounding box center [412, 257] width 72 height 32
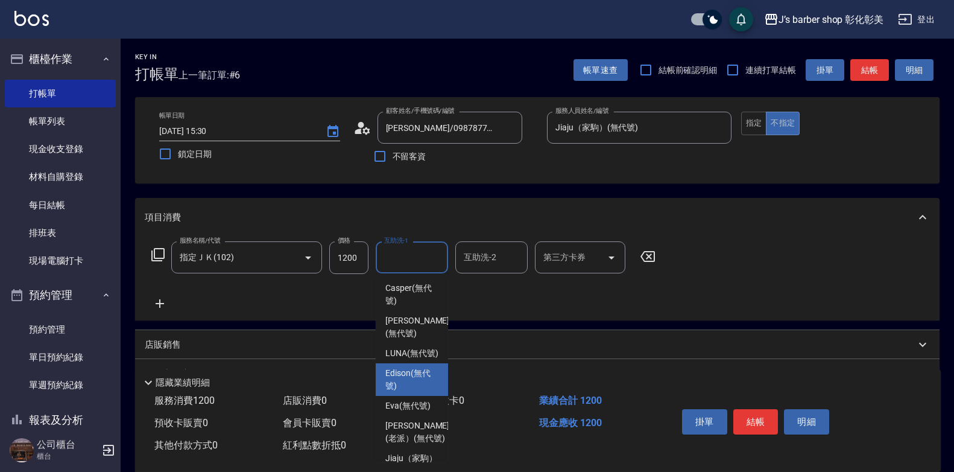
scroll to position [127, 0]
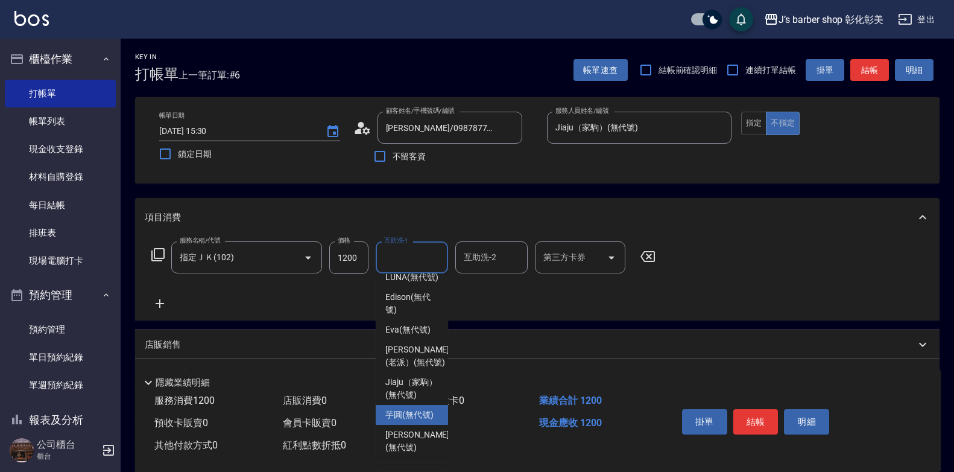
click at [412, 413] on span "芋圓 (無代號)" at bounding box center [409, 414] width 48 height 13
type input "芋圓(無代號)"
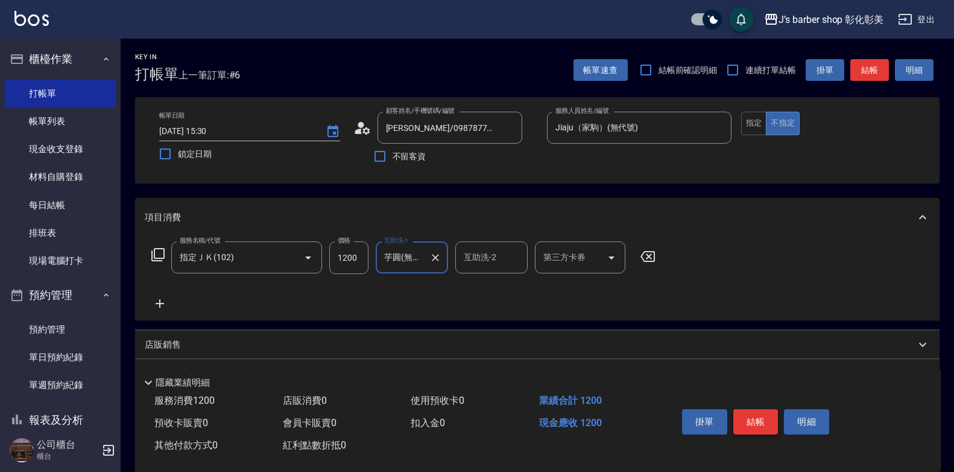
click at [761, 412] on button "結帳" at bounding box center [756, 421] width 45 height 25
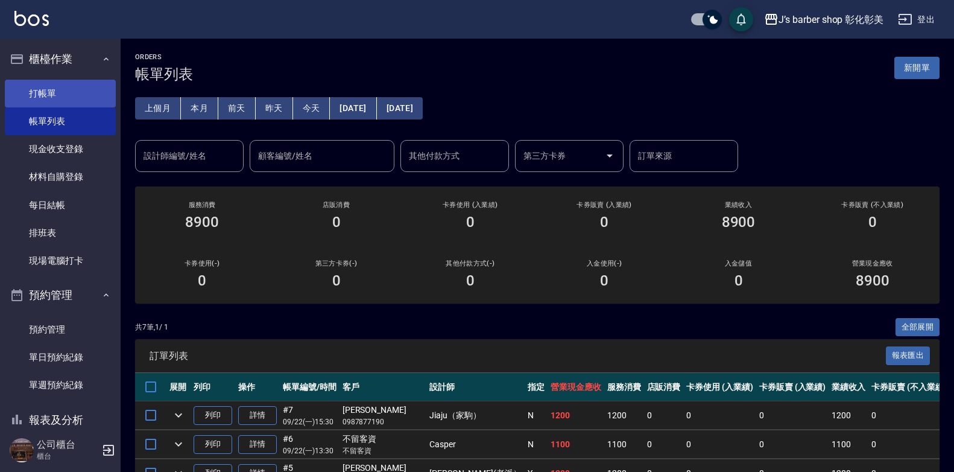
click at [62, 86] on link "打帳單" at bounding box center [60, 94] width 111 height 28
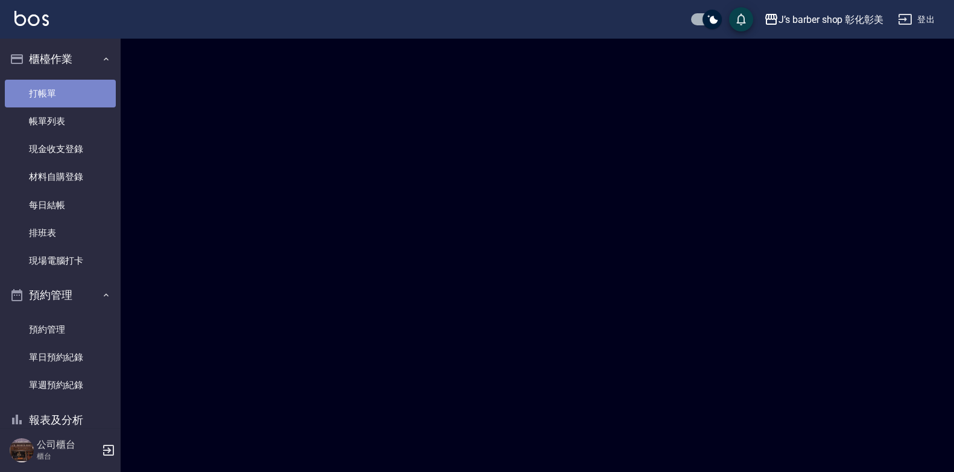
click at [62, 86] on link "打帳單" at bounding box center [60, 94] width 111 height 28
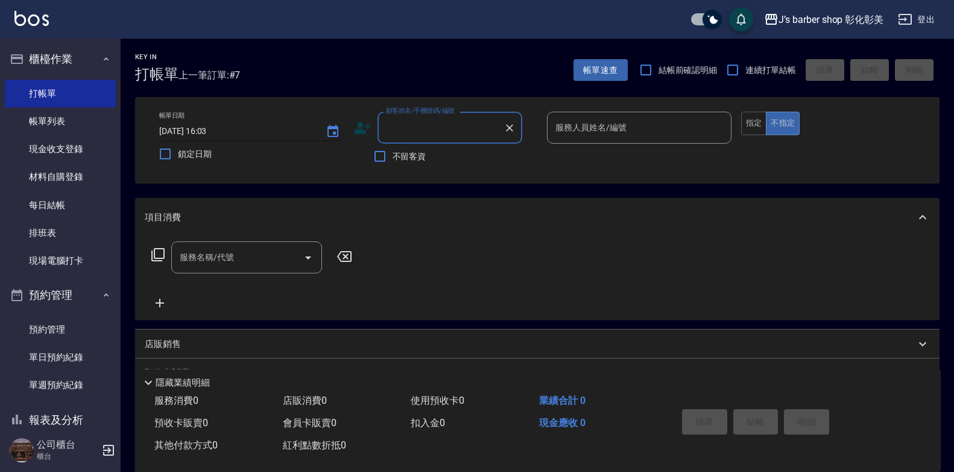
click at [208, 129] on input "[DATE] 16:03" at bounding box center [236, 131] width 154 height 20
type input "[DATE] 14:30"
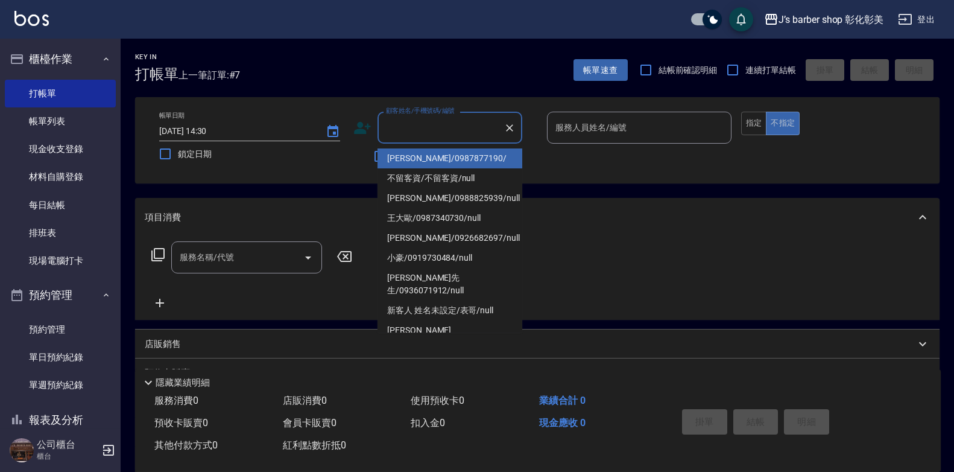
click at [428, 123] on input "顧客姓名/手機號碼/編號" at bounding box center [441, 127] width 116 height 21
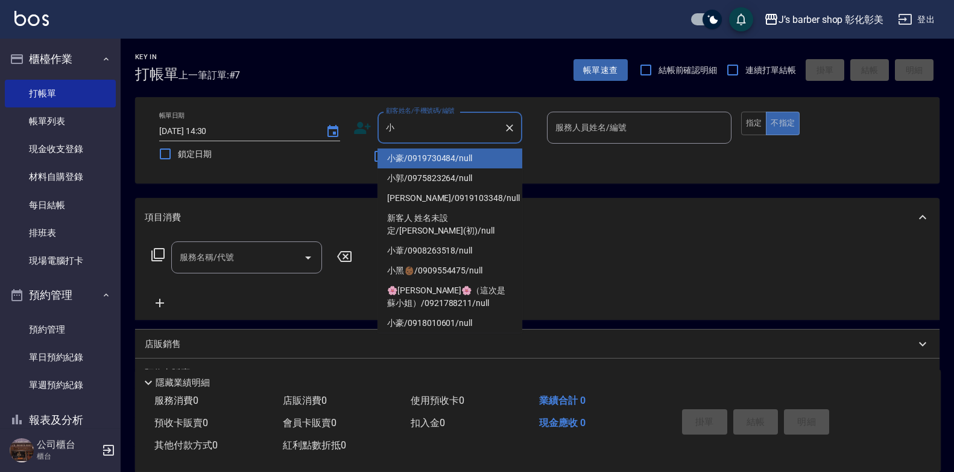
click at [446, 183] on li "小郭/0975823264/null" at bounding box center [450, 178] width 145 height 20
type input "小郭/0975823264/null"
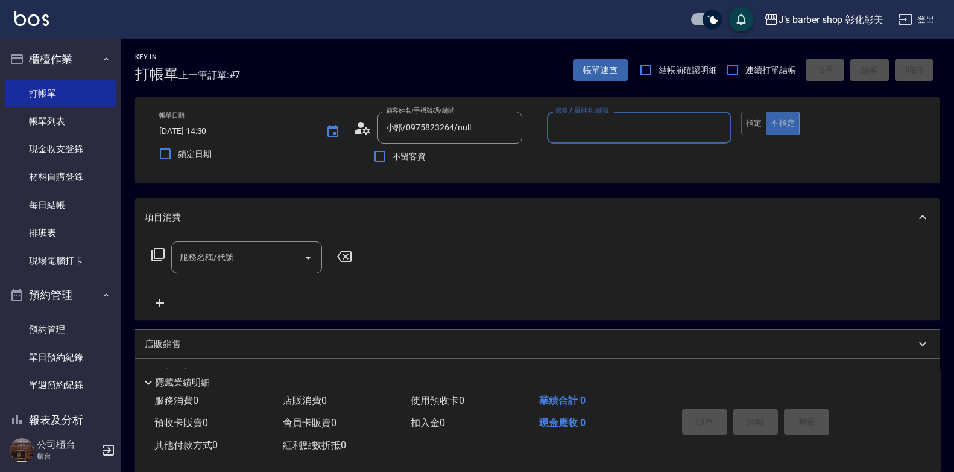
click at [603, 122] on input "服務人員姓名/編號" at bounding box center [640, 127] width 174 height 21
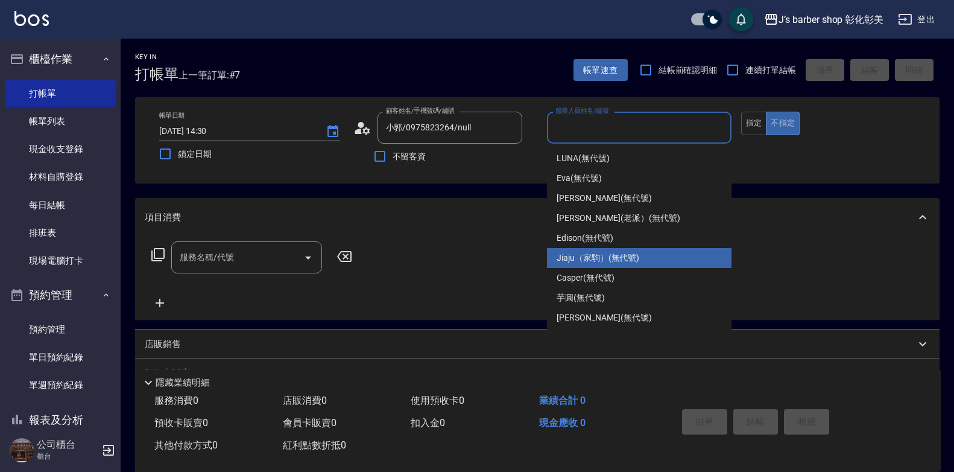
click at [605, 255] on span "Jiaju（家駒） (無代號)" at bounding box center [598, 258] width 83 height 13
type input "Jiaju（家駒）(無代號)"
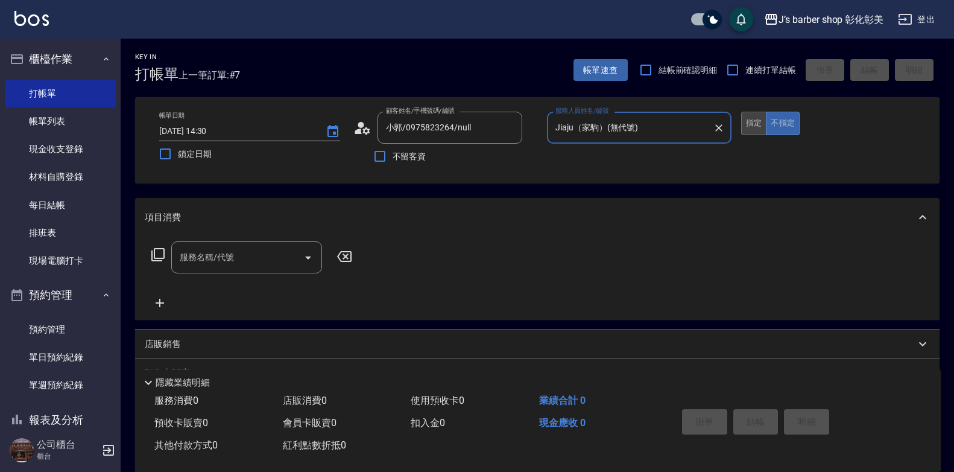
click at [753, 125] on button "指定" at bounding box center [754, 124] width 26 height 24
click at [244, 262] on input "服務名稱/代號" at bounding box center [238, 257] width 122 height 21
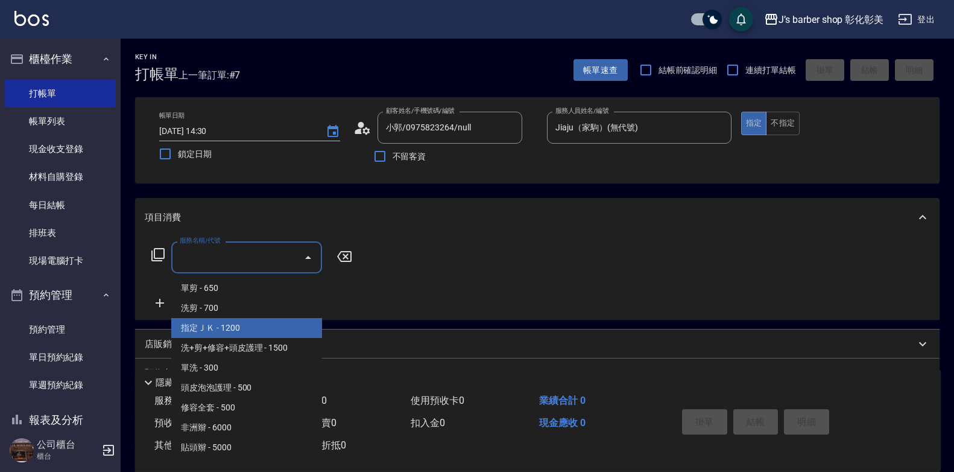
click at [238, 325] on span "指定ＪＫ - 1200" at bounding box center [246, 328] width 151 height 20
type input "指定ＪＫ(102)"
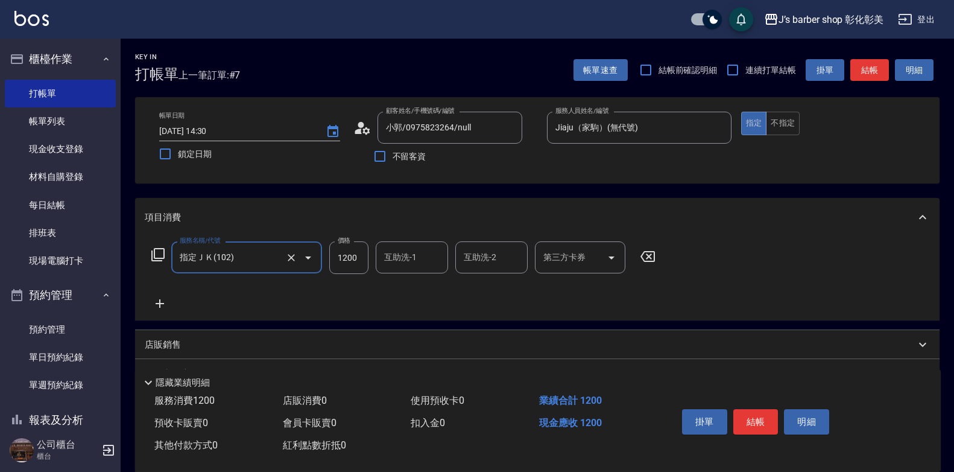
click at [402, 255] on div "互助洗-1 互助洗-1" at bounding box center [412, 257] width 72 height 32
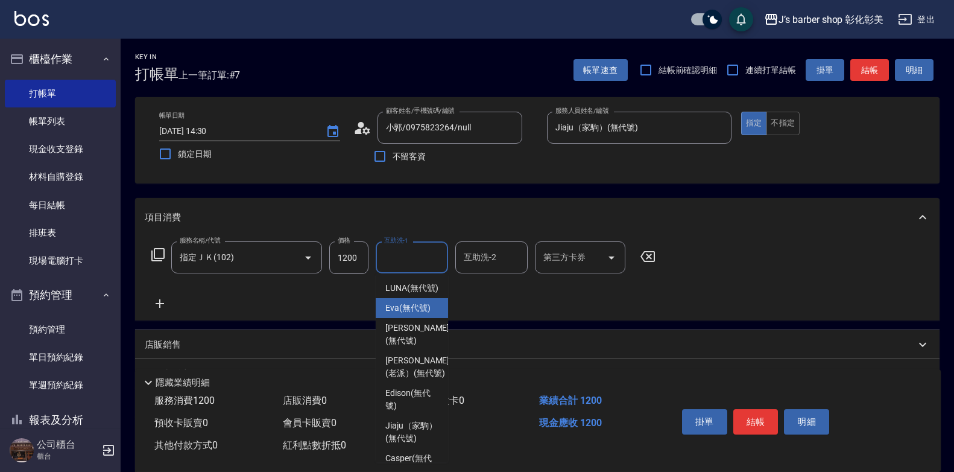
scroll to position [121, 0]
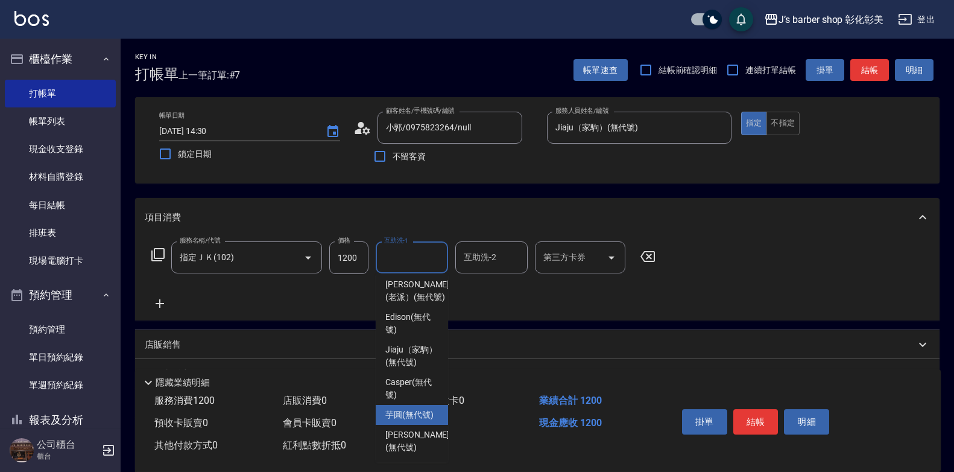
click at [402, 417] on span "芋圓 (無代號)" at bounding box center [409, 414] width 48 height 13
click at [402, 417] on div "會員卡販賣 0" at bounding box center [342, 423] width 128 height 22
type input "芋圓(無代號)"
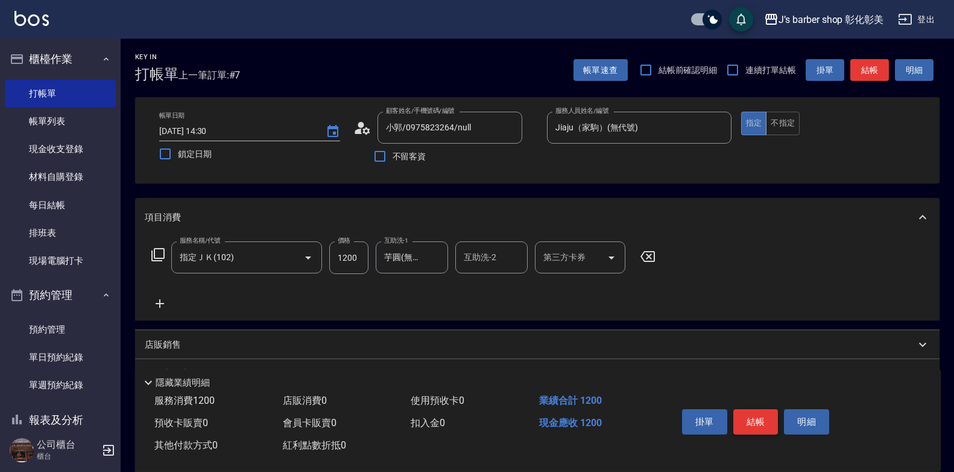
click at [762, 415] on button "結帳" at bounding box center [756, 421] width 45 height 25
click at [762, 415] on div "掛單 結帳 明細" at bounding box center [755, 423] width 157 height 38
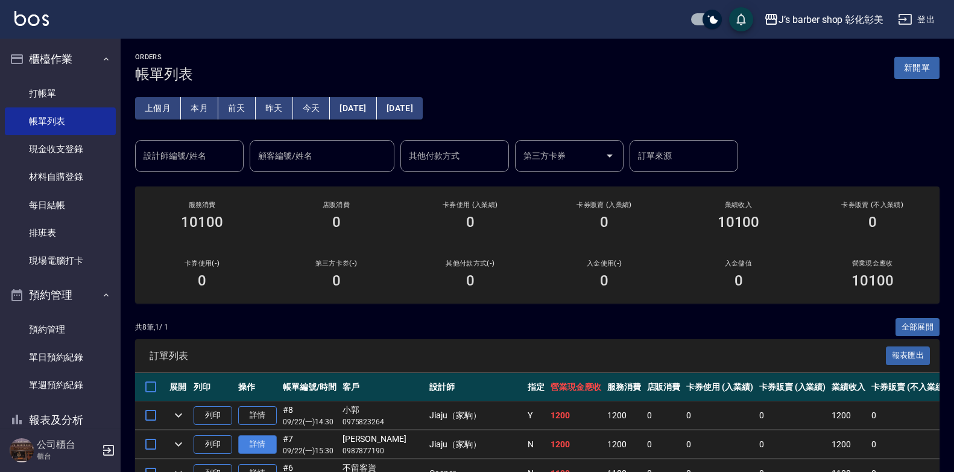
click at [262, 438] on link "詳情" at bounding box center [257, 444] width 39 height 19
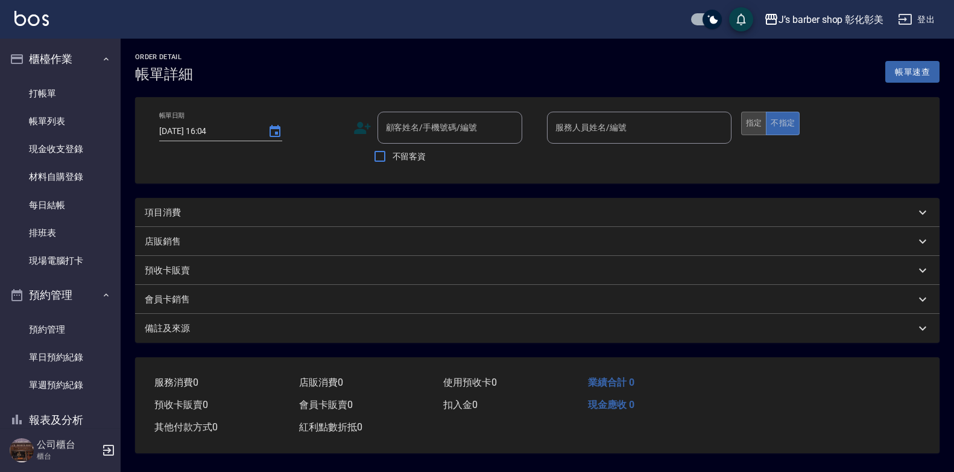
click at [753, 122] on button "指定" at bounding box center [754, 124] width 26 height 24
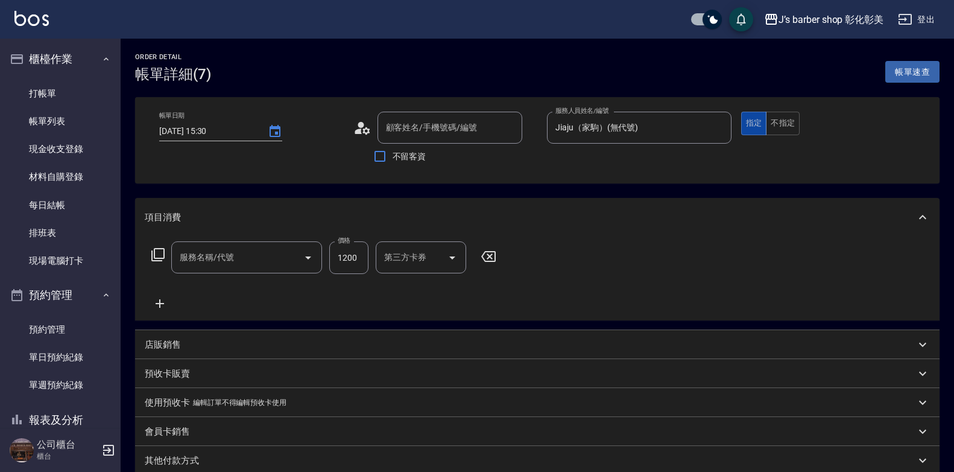
type input "[DATE] 15:30"
type input "Jiaju（家駒）(無代號)"
type input "[PERSON_NAME]/0987877190/"
type input "指定ＪＫ(102)"
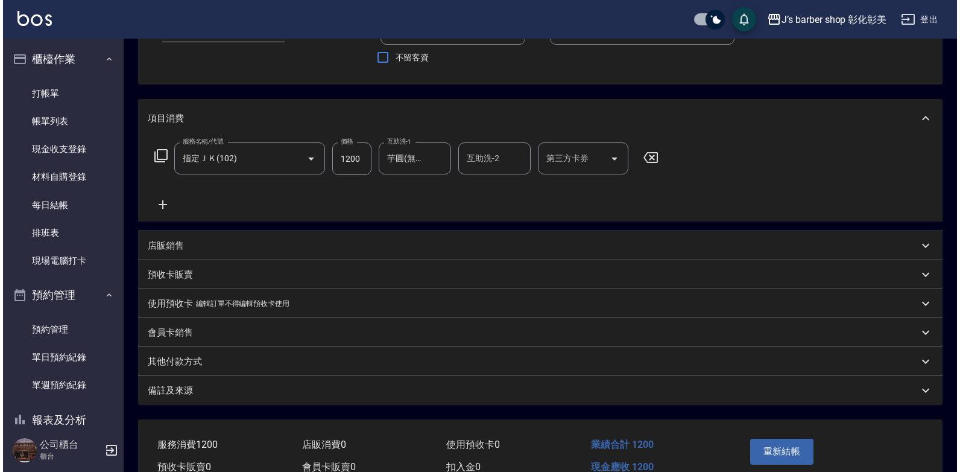
scroll to position [162, 0]
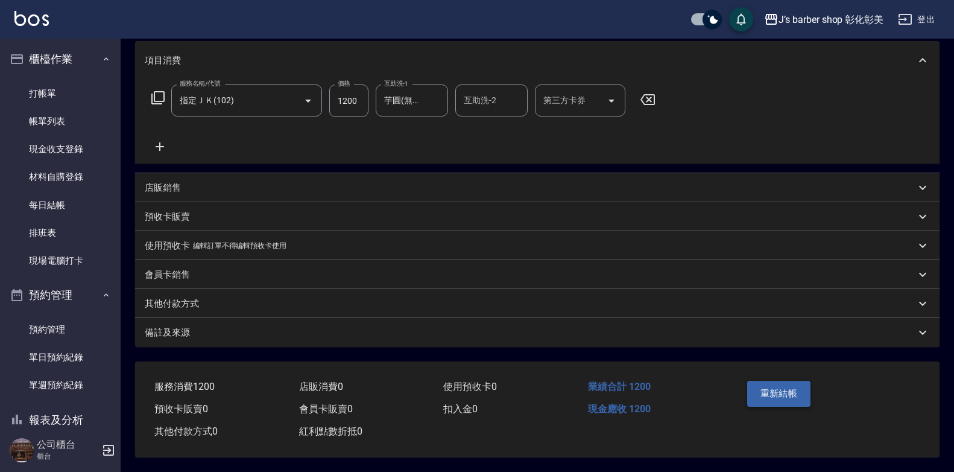
click at [758, 382] on button "重新結帳" at bounding box center [779, 393] width 64 height 25
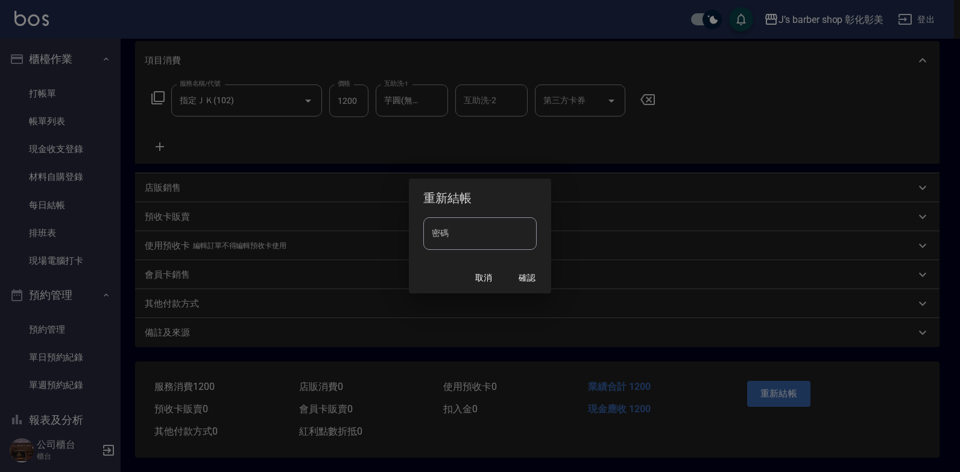
click at [477, 229] on input "密碼" at bounding box center [479, 233] width 113 height 33
type input "****"
click at [529, 279] on button "確認" at bounding box center [527, 278] width 39 height 22
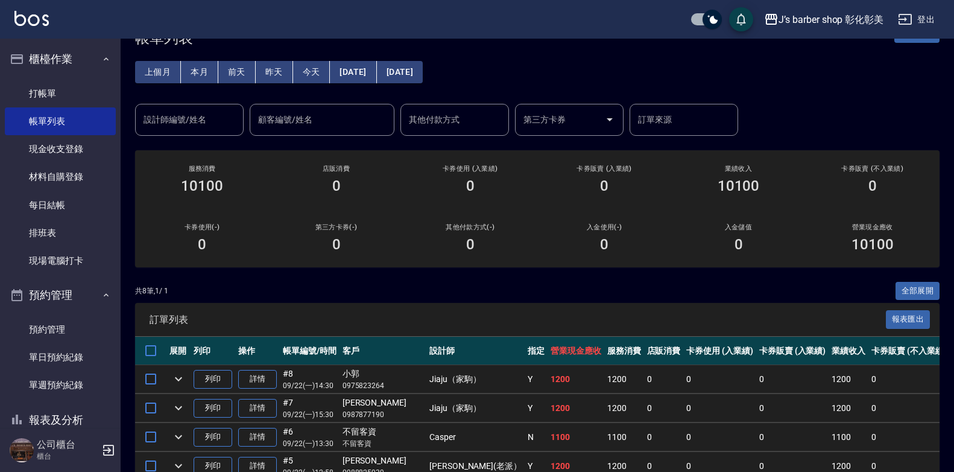
scroll to position [217, 0]
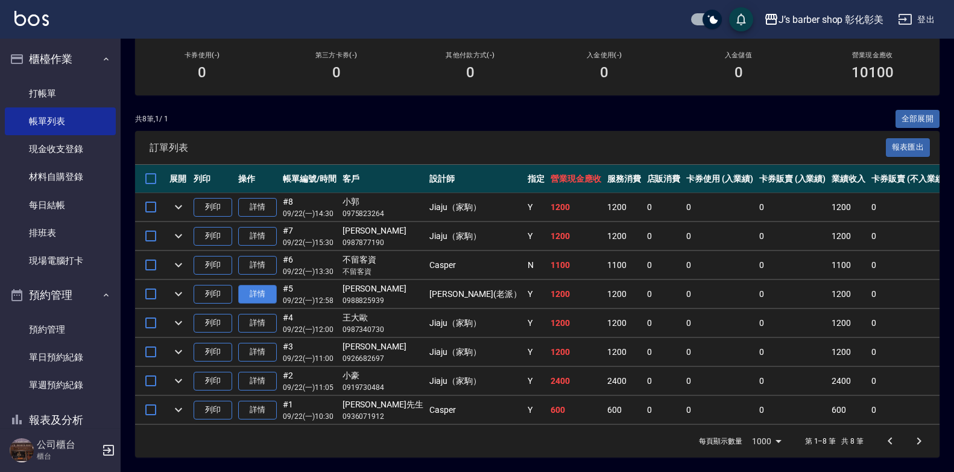
click at [274, 285] on link "詳情" at bounding box center [257, 294] width 39 height 19
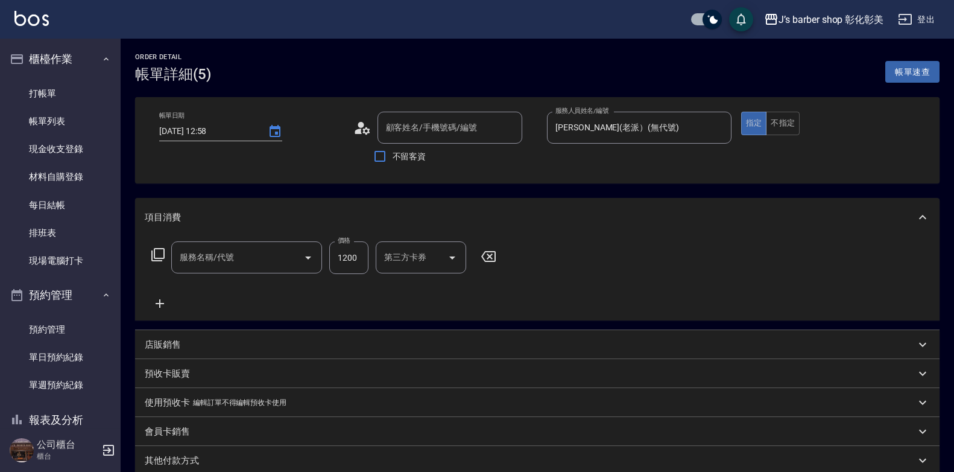
type input "[DATE] 12:58"
type input "[PERSON_NAME](老派）(無代號)"
type input "[PERSON_NAME]/0988825939/null"
type input "指定ＪＫ(102)"
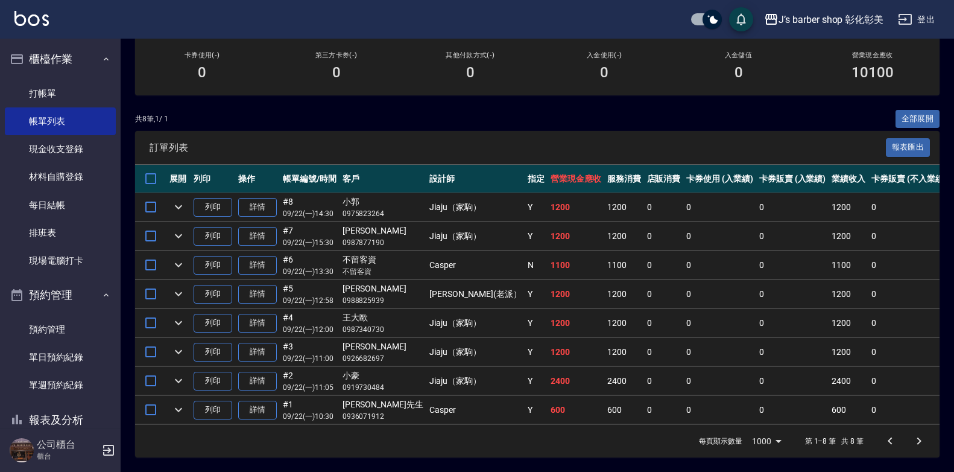
scroll to position [217, 0]
click at [265, 285] on link "詳情" at bounding box center [257, 294] width 39 height 19
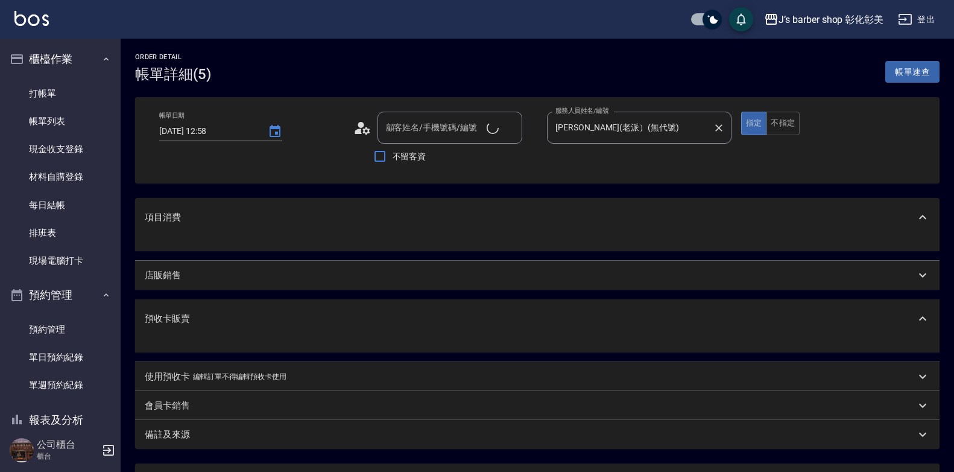
type input "[PERSON_NAME]/0988825939/null"
click at [601, 116] on div "[PERSON_NAME](老派）(無代號) 服務人員姓名/編號" at bounding box center [639, 128] width 185 height 32
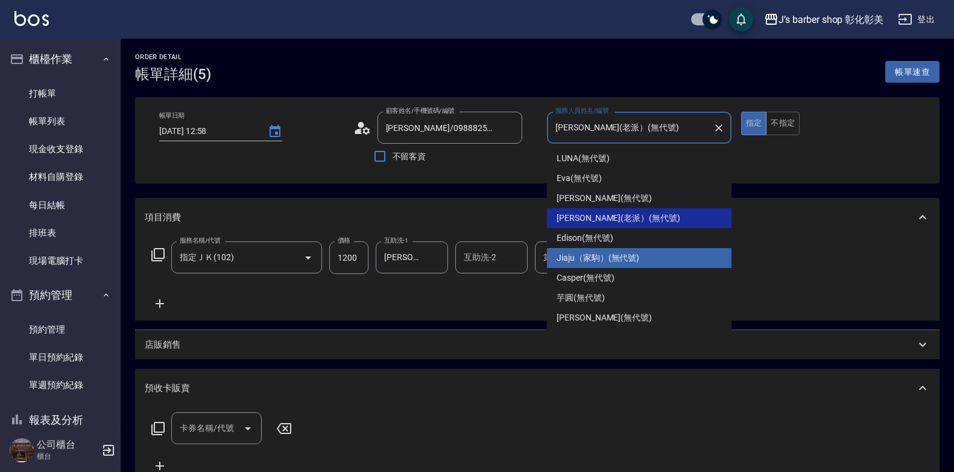
click at [603, 260] on span "Jiaju（家駒） (無代號)" at bounding box center [598, 258] width 83 height 13
type input "Jiaju（家駒）(無代號)"
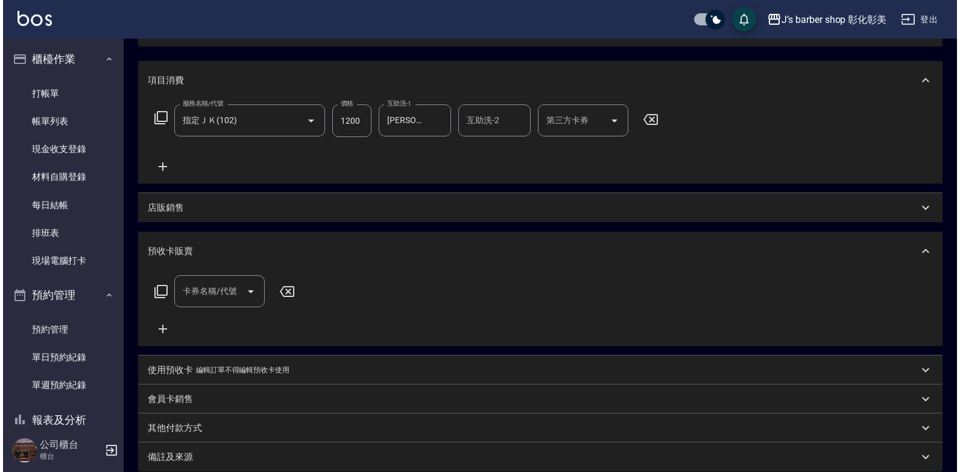
scroll to position [267, 0]
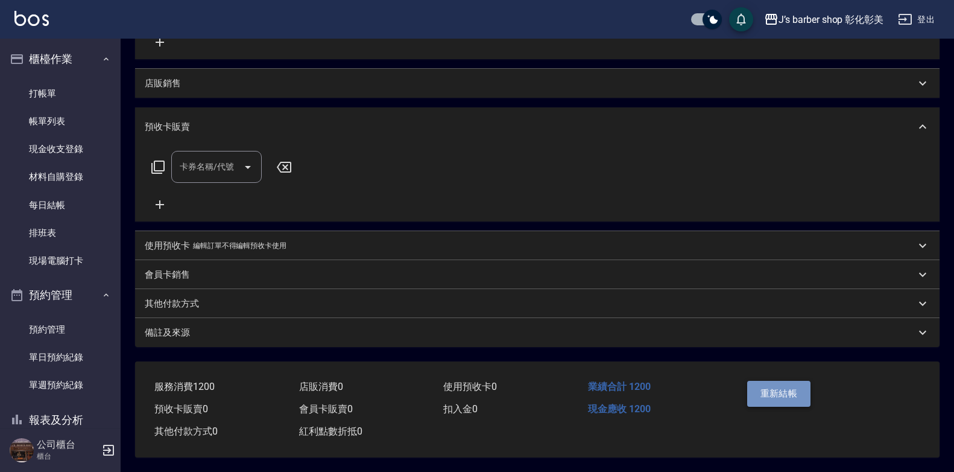
click at [780, 394] on button "重新結帳" at bounding box center [779, 393] width 64 height 25
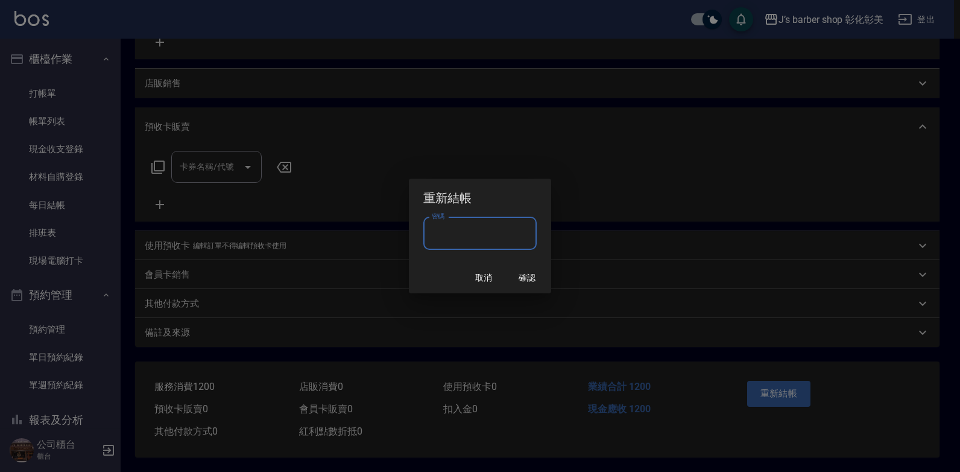
click at [494, 243] on input "密碼" at bounding box center [479, 233] width 113 height 33
type input "****"
click at [524, 267] on button "確認" at bounding box center [527, 278] width 39 height 22
